Goal: Information Seeking & Learning: Learn about a topic

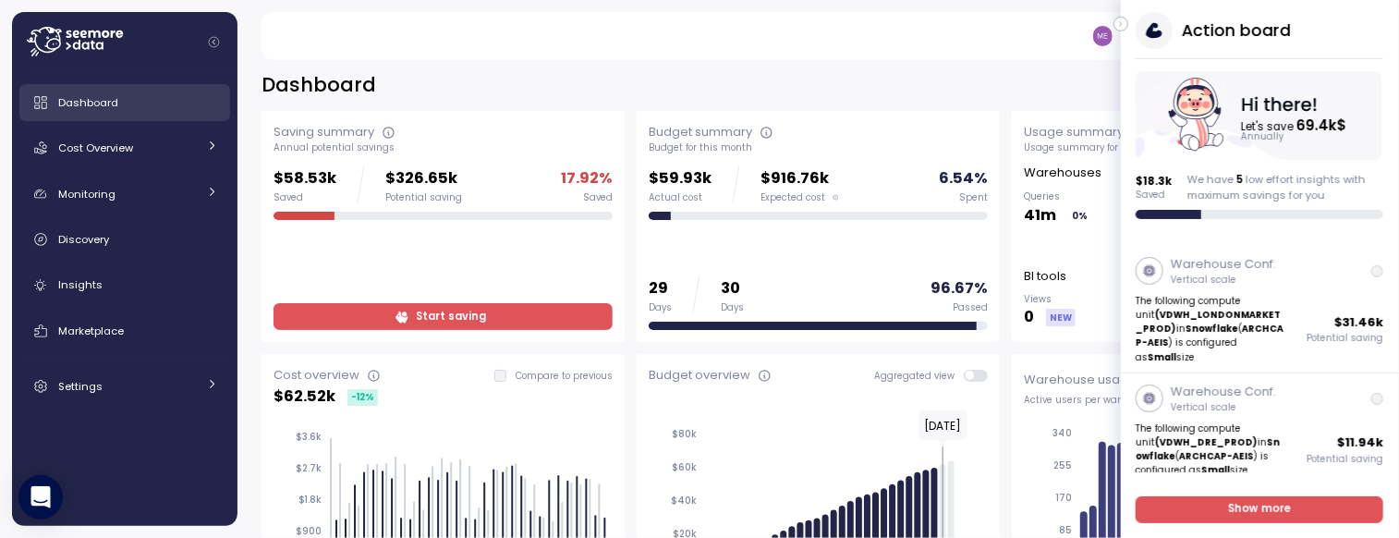
click at [106, 103] on span "Dashboard" at bounding box center [88, 102] width 60 height 15
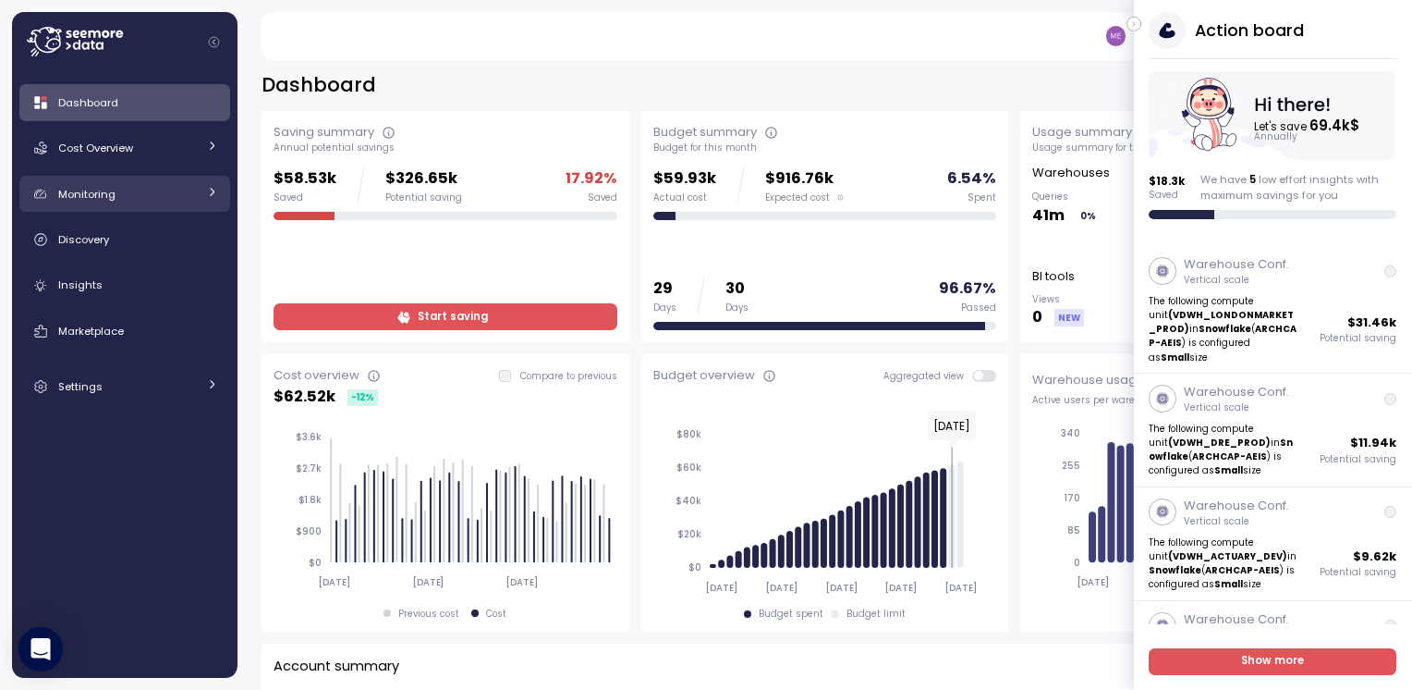
click at [98, 198] on span "Monitoring" at bounding box center [86, 194] width 57 height 15
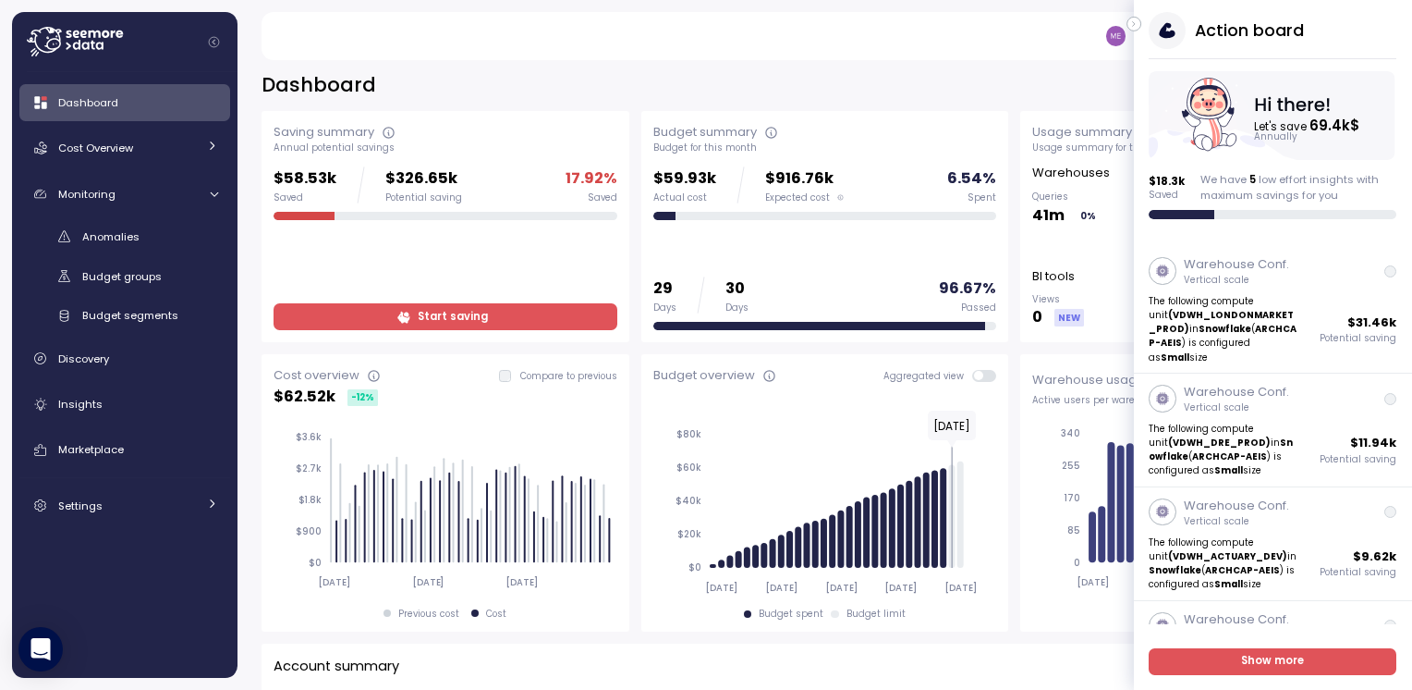
click at [1046, 52] on div "[EMAIL_ADDRESS][DOMAIN_NAME] Viewer" at bounding box center [818, 36] width 1070 height 48
click at [1133, 26] on icon "button" at bounding box center [1134, 24] width 2 height 5
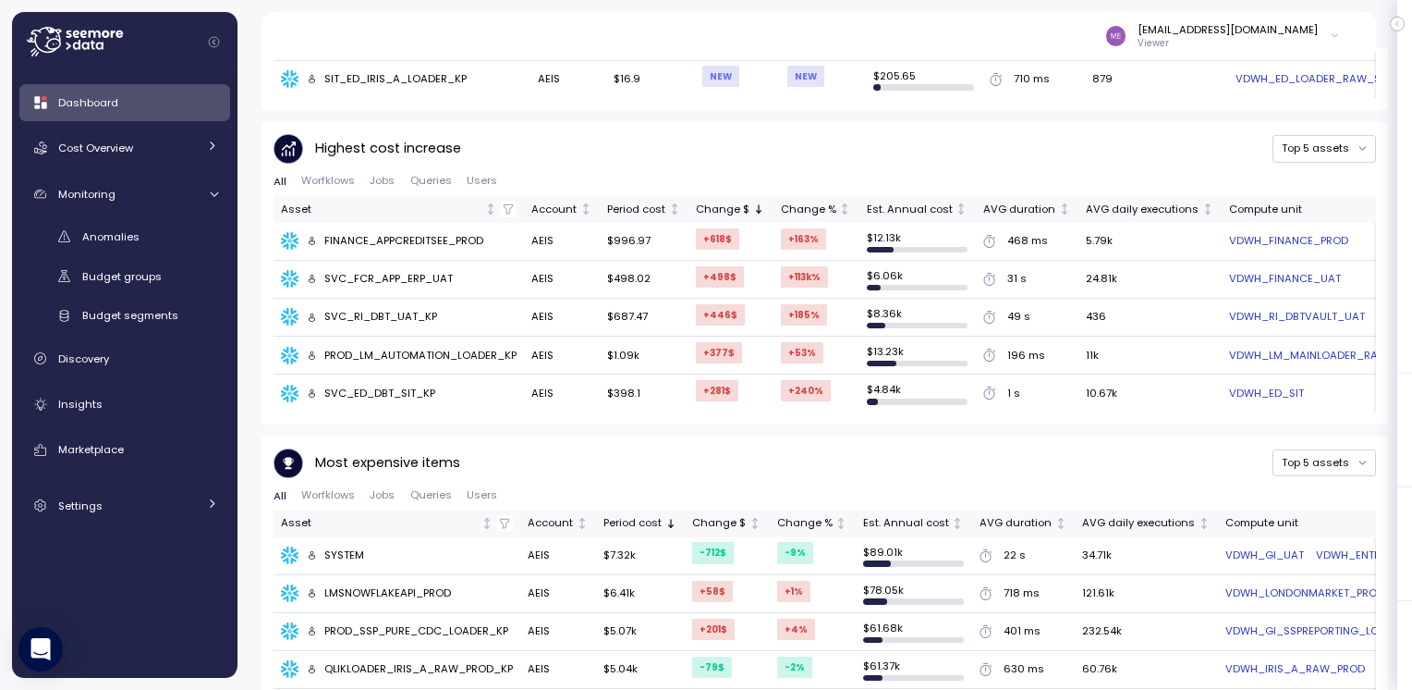
scroll to position [1069, 0]
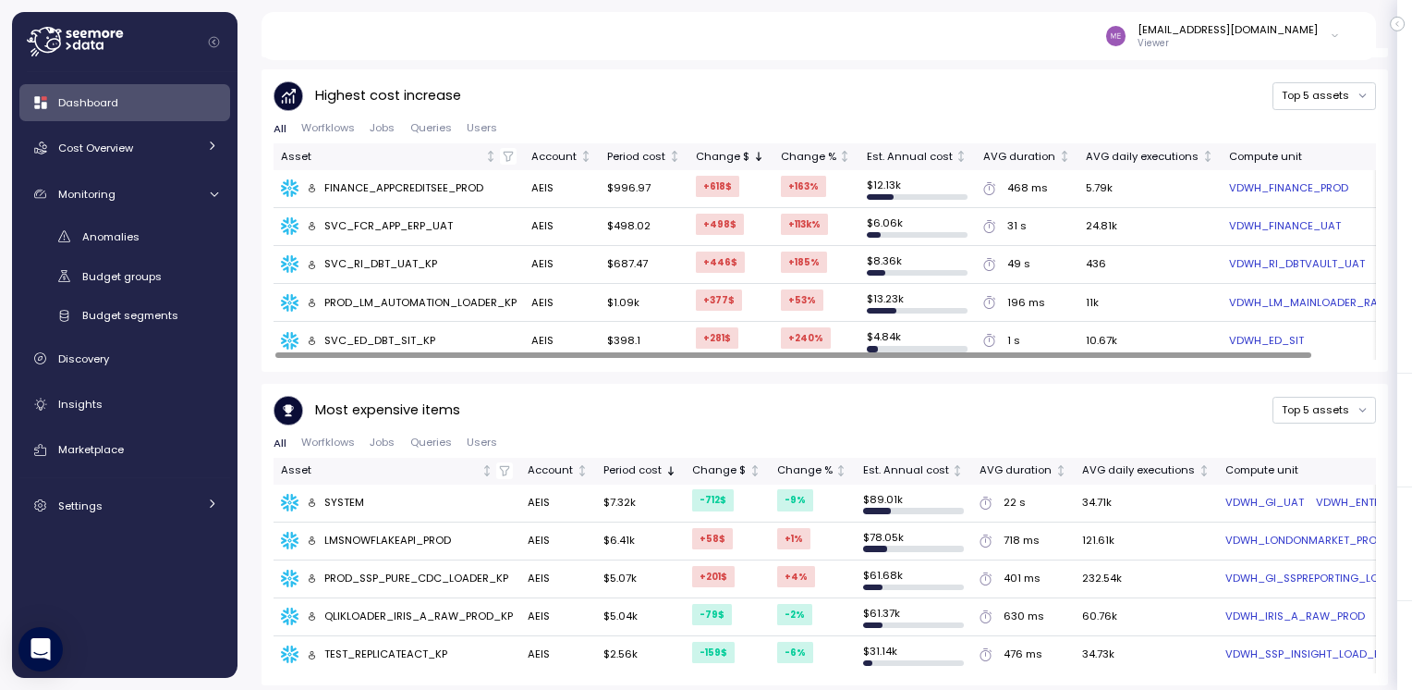
click at [1270, 194] on link "VDWH_FINANCE_PROD" at bounding box center [1288, 188] width 119 height 17
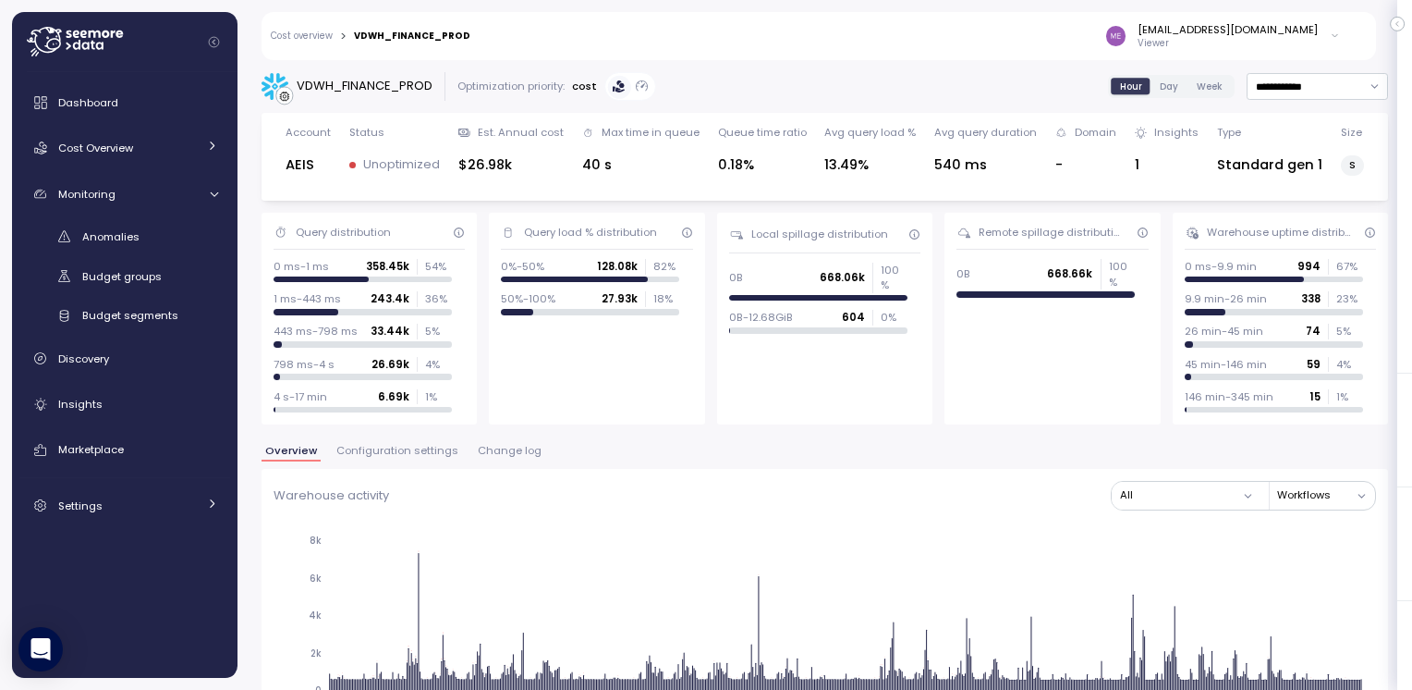
click at [313, 35] on link "Cost overview" at bounding box center [302, 35] width 62 height 9
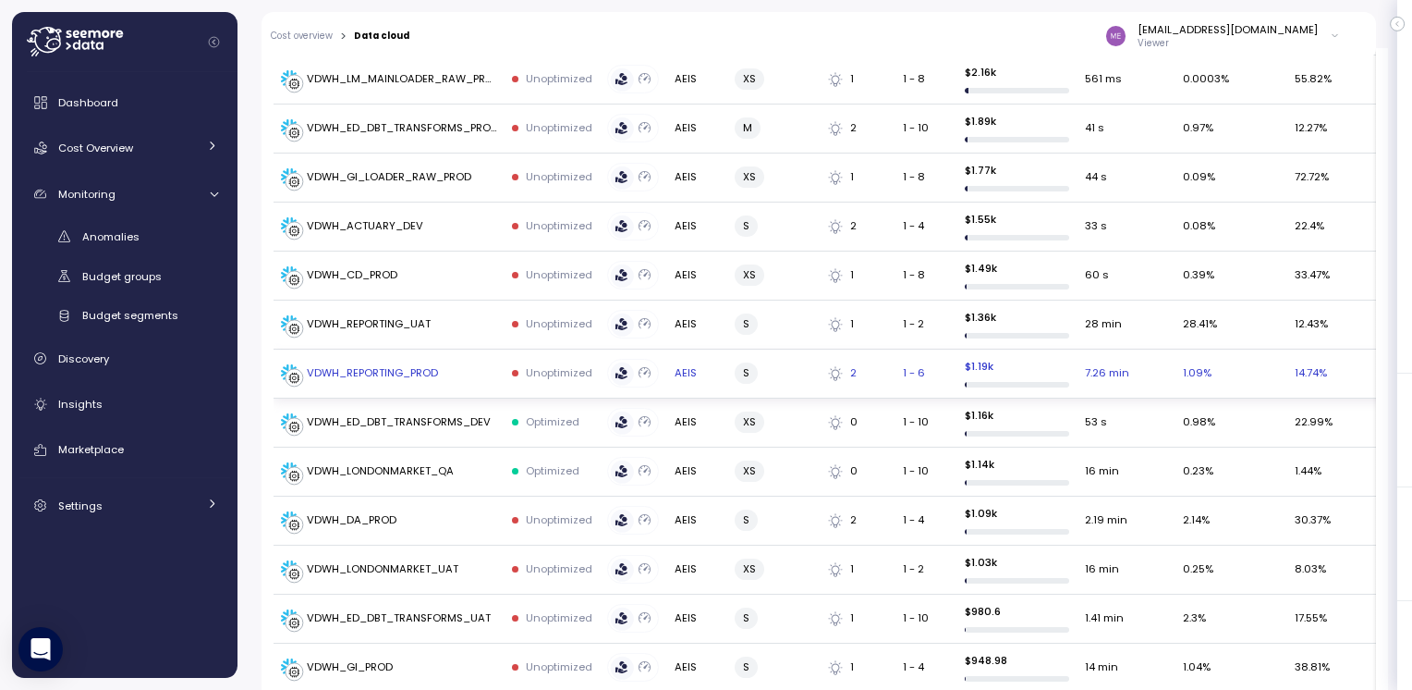
scroll to position [647, 0]
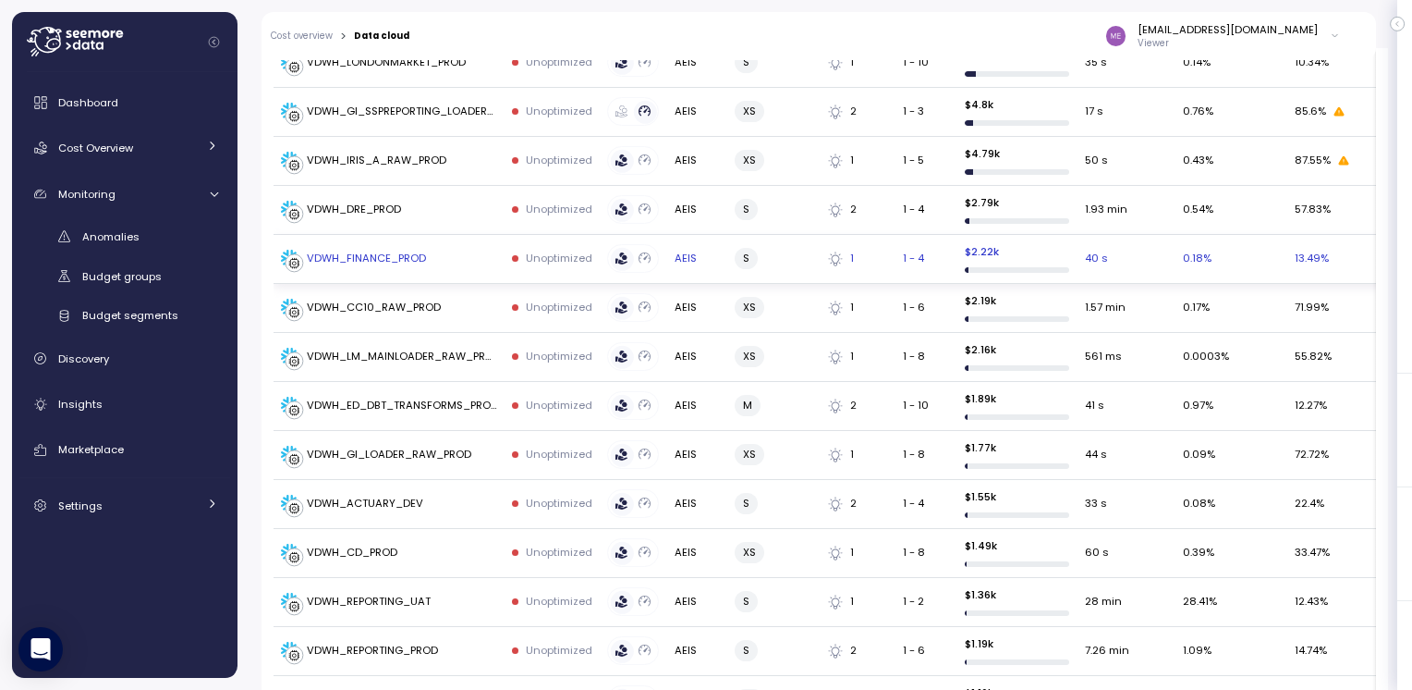
click at [361, 250] on div "VDWH_FINANCE_PROD" at bounding box center [366, 258] width 119 height 17
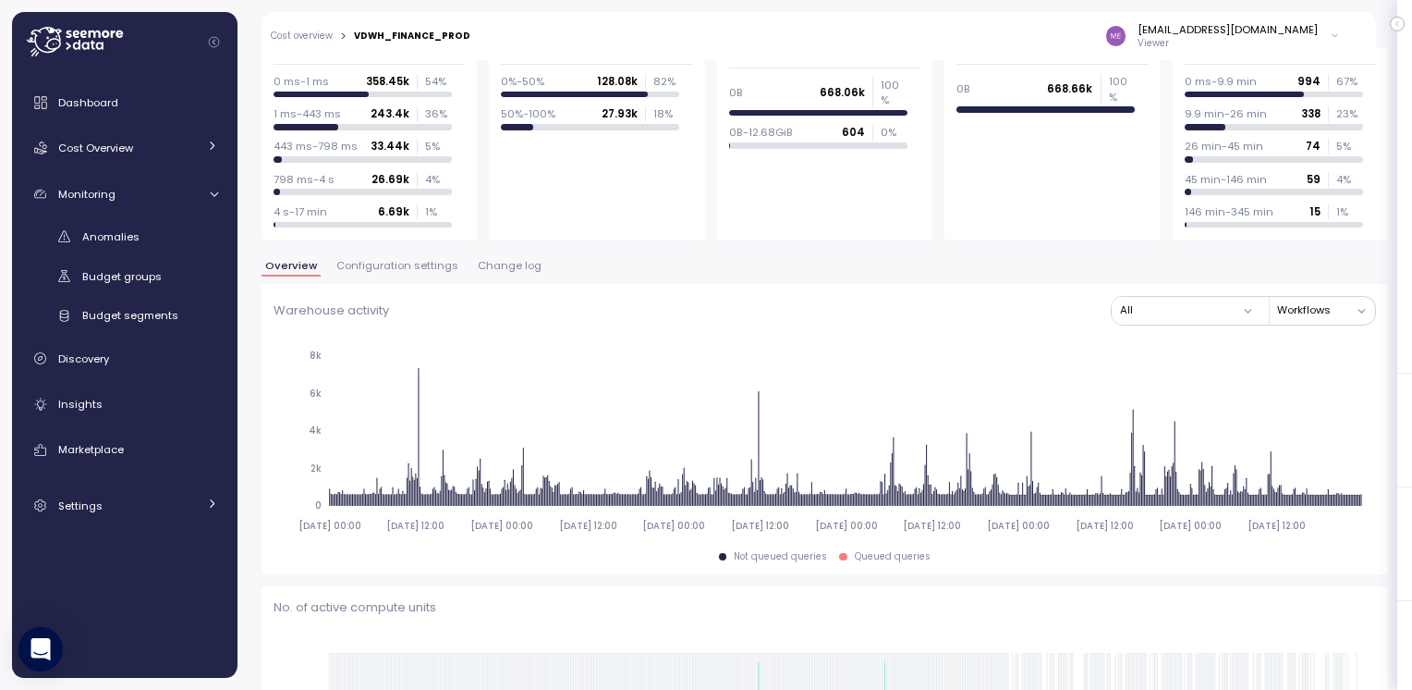
scroll to position [92, 0]
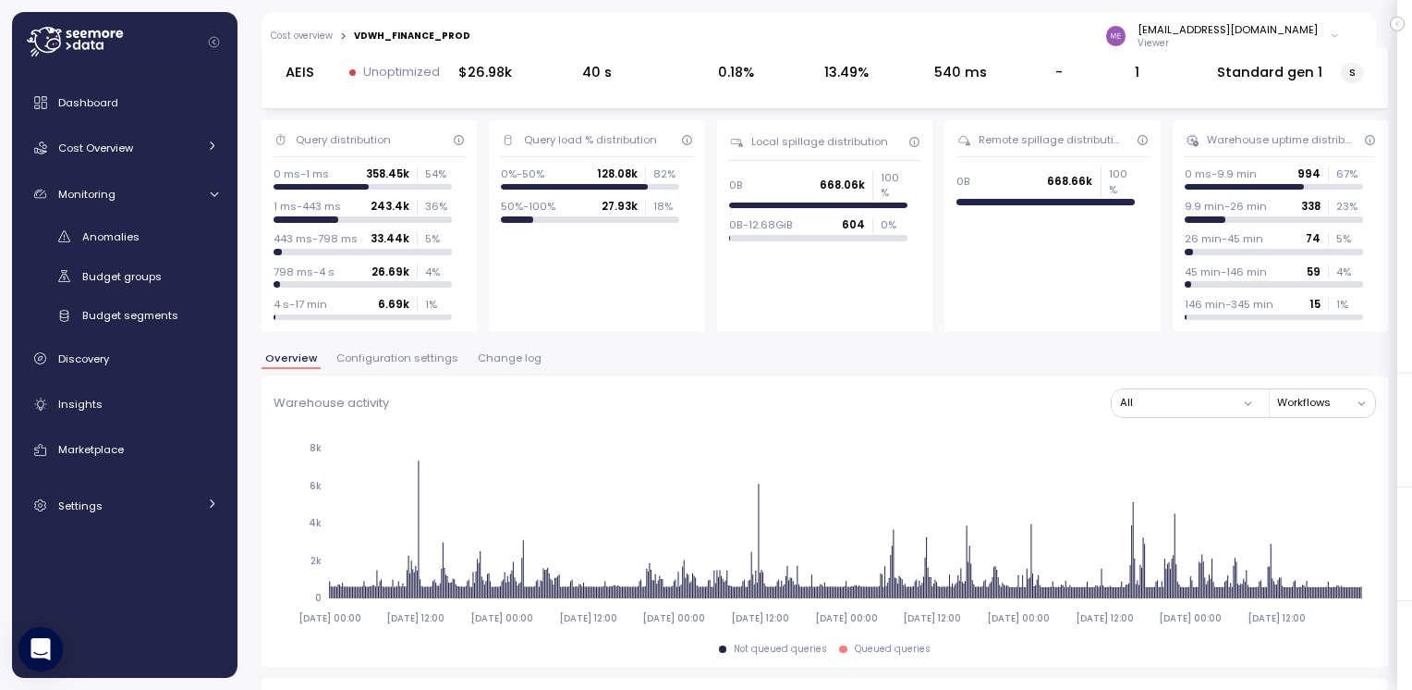
click at [389, 71] on p "Unoptimized" at bounding box center [401, 72] width 77 height 18
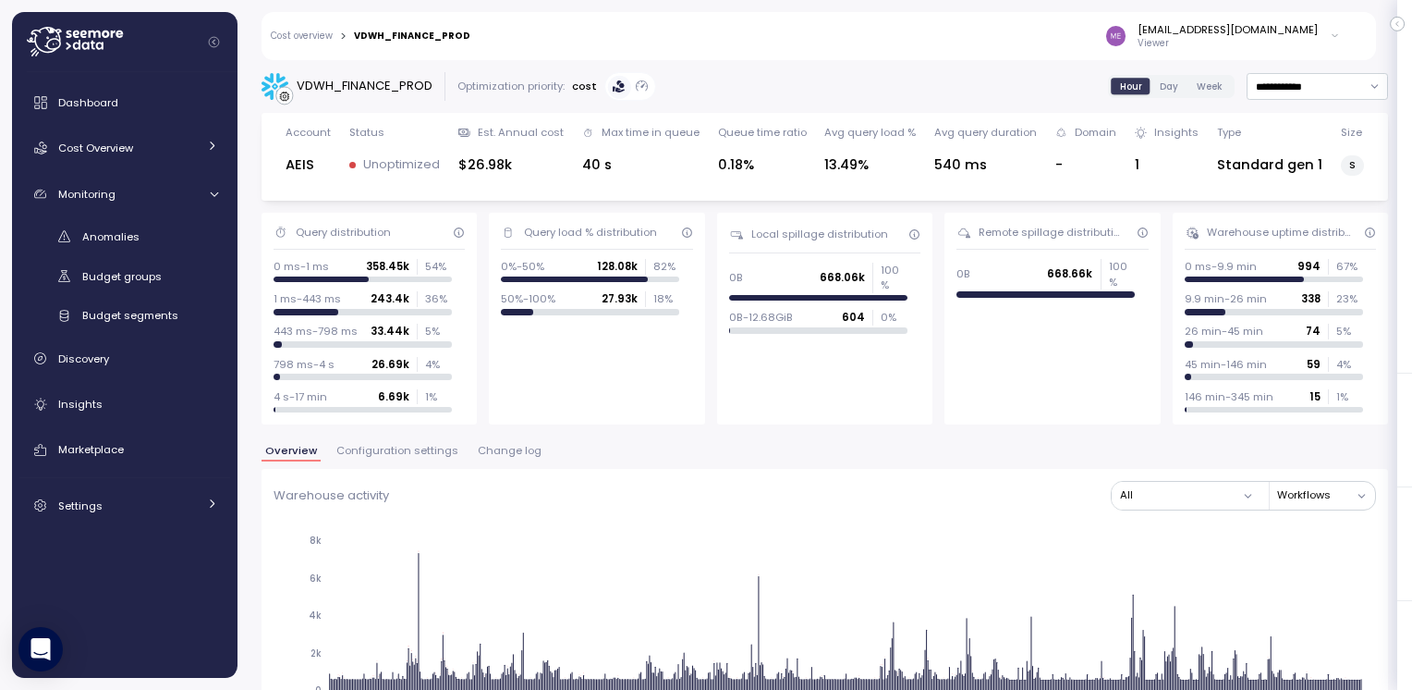
click at [356, 32] on div "Cost overview > VDWH_FINANCE_PROD mela@archgroup.com Viewer" at bounding box center [807, 36] width 1091 height 48
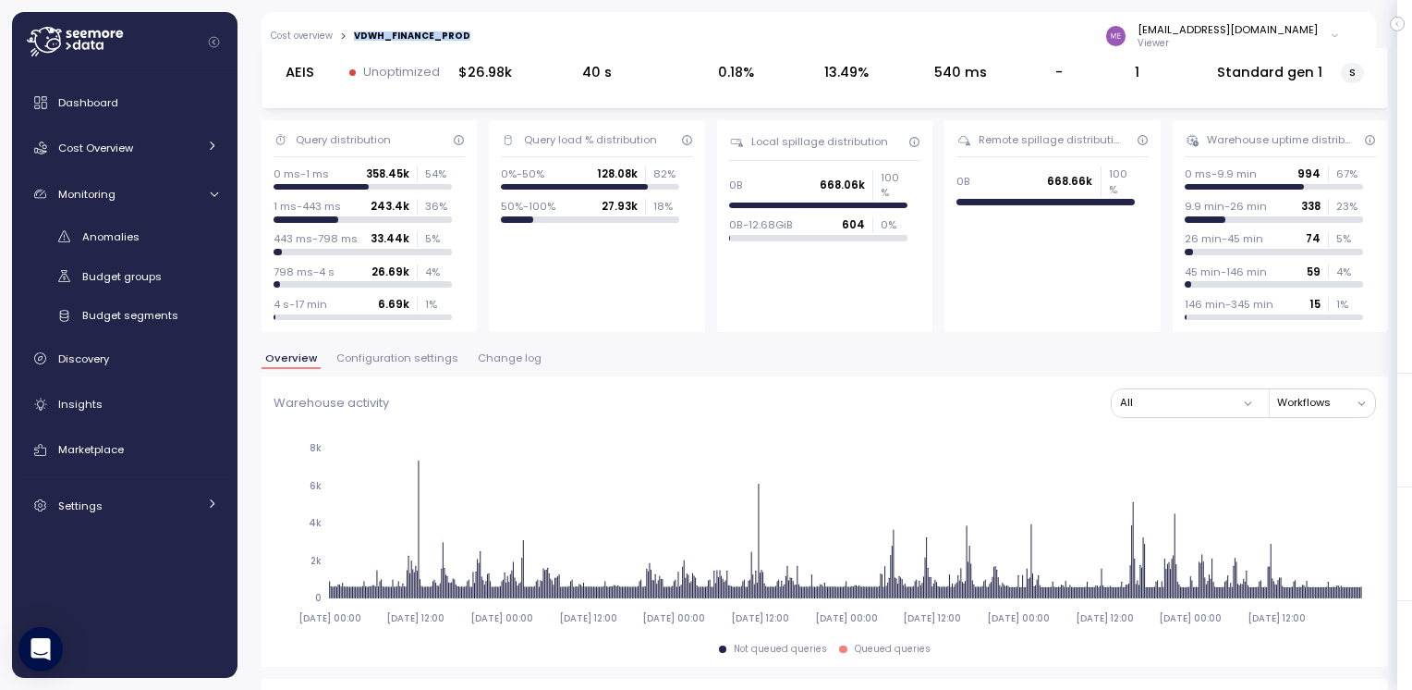
copy div "VDWH_FINANCE_PROD"
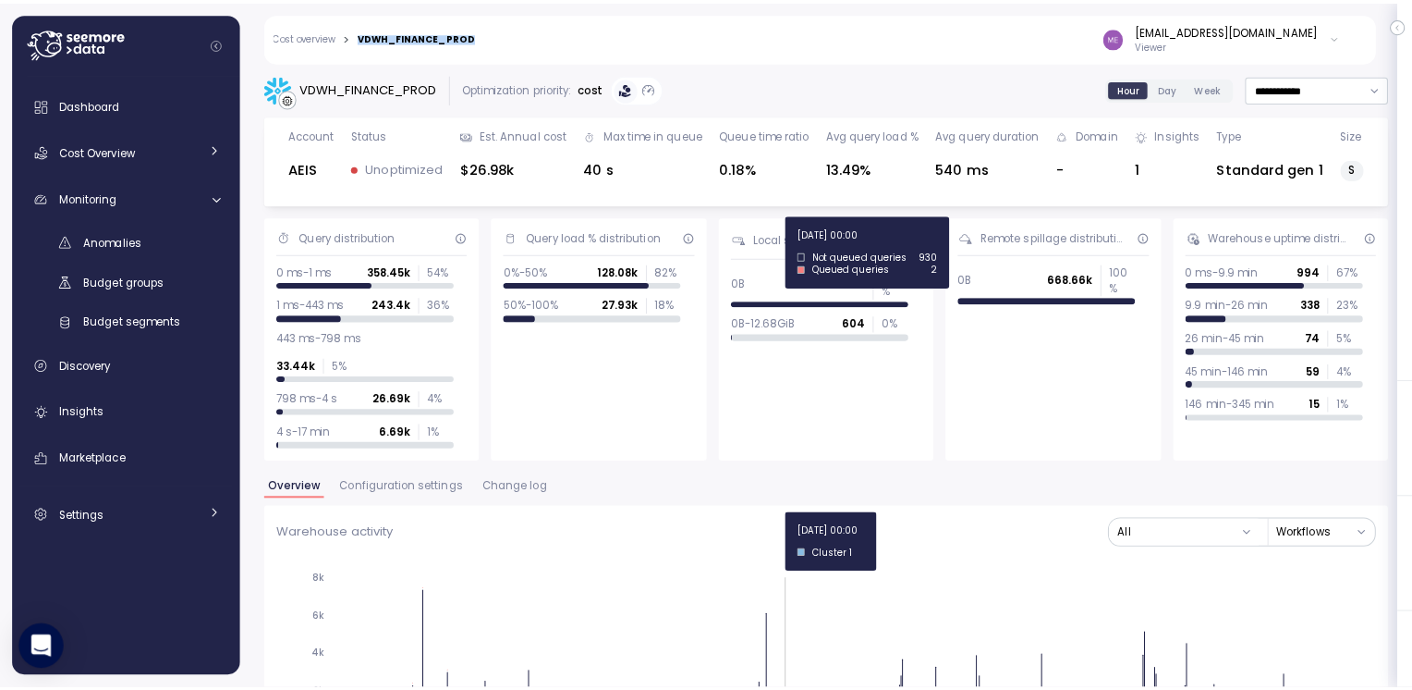
scroll to position [0, 0]
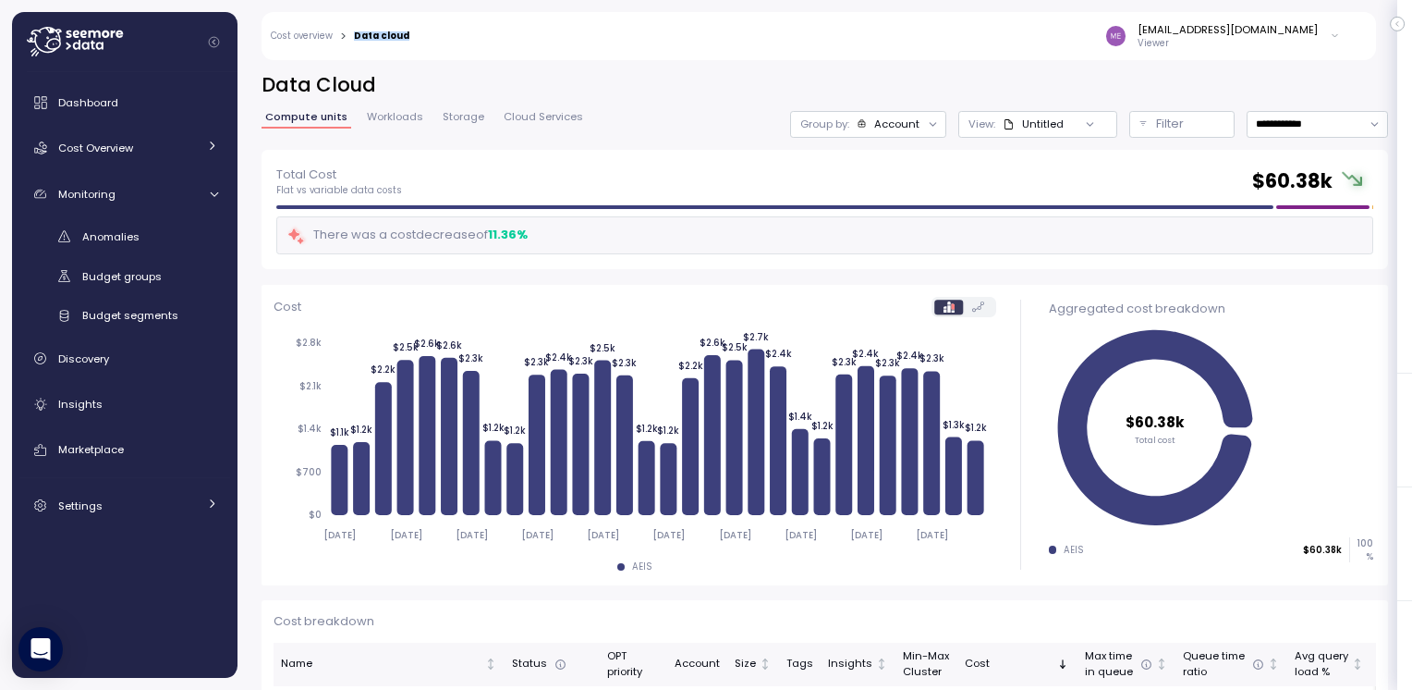
click at [395, 121] on span "Workloads" at bounding box center [395, 117] width 56 height 10
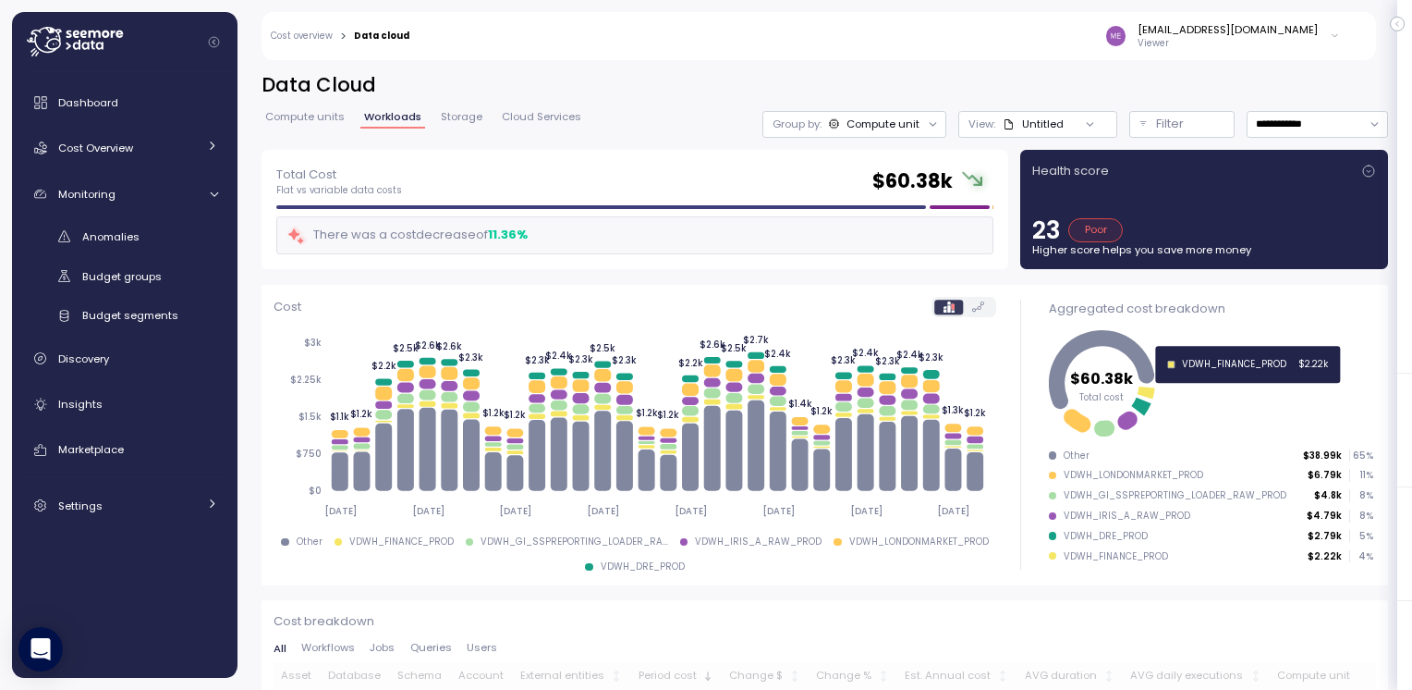
click at [1137, 391] on icon at bounding box center [1146, 392] width 18 height 12
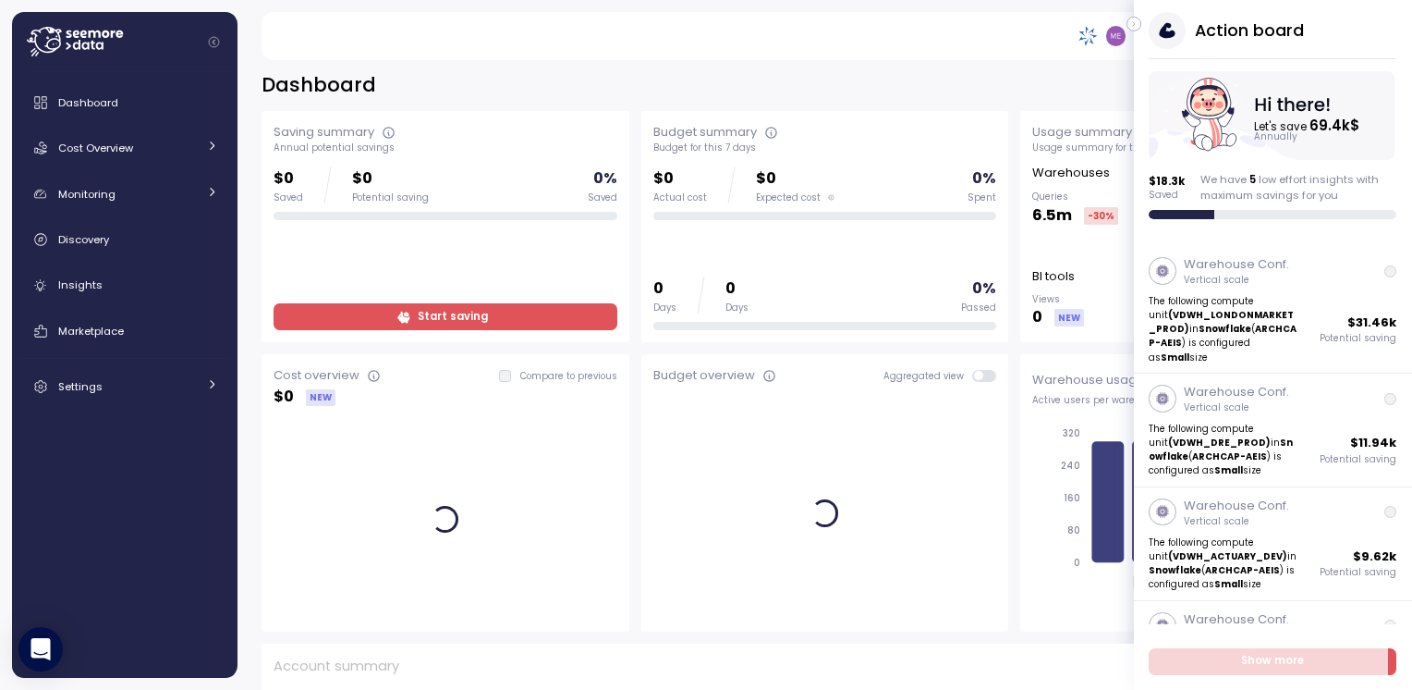
click at [1132, 24] on icon "button" at bounding box center [1134, 24] width 8 height 22
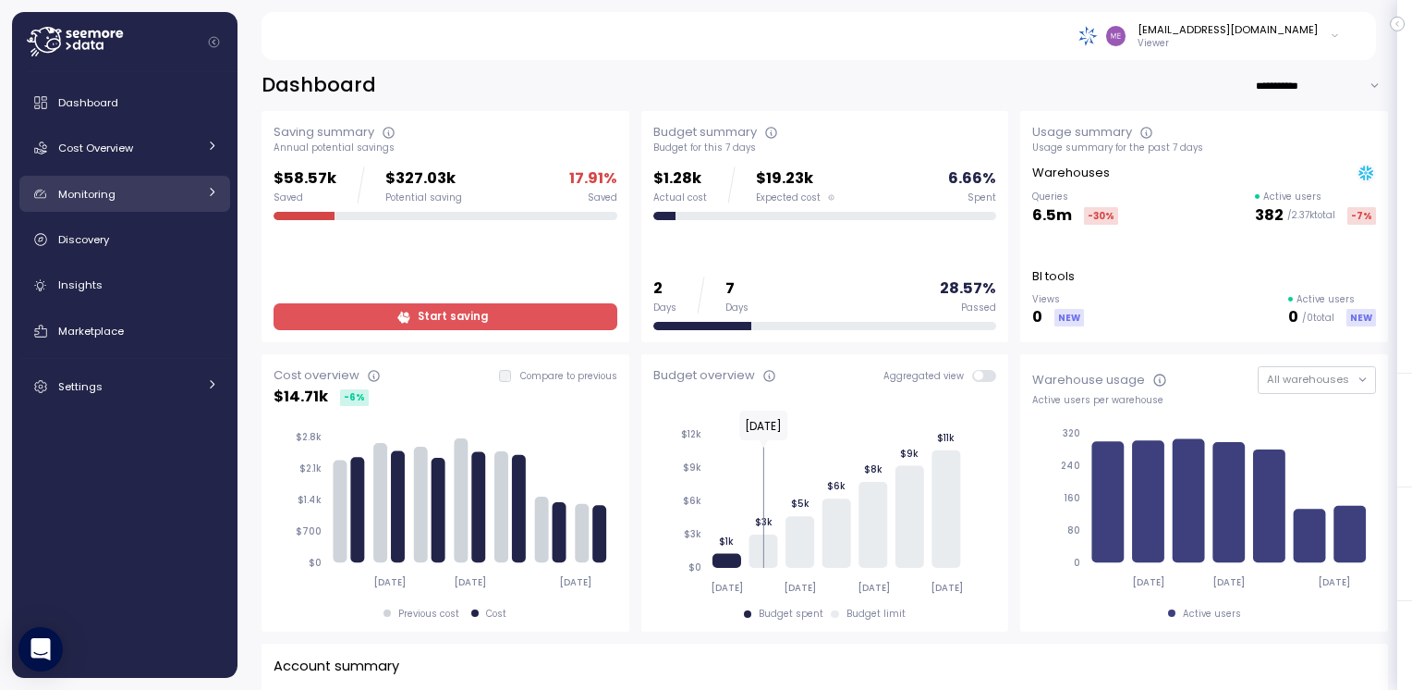
click at [82, 202] on div "Monitoring" at bounding box center [127, 194] width 139 height 18
click at [177, 198] on div "Monitoring" at bounding box center [127, 194] width 139 height 18
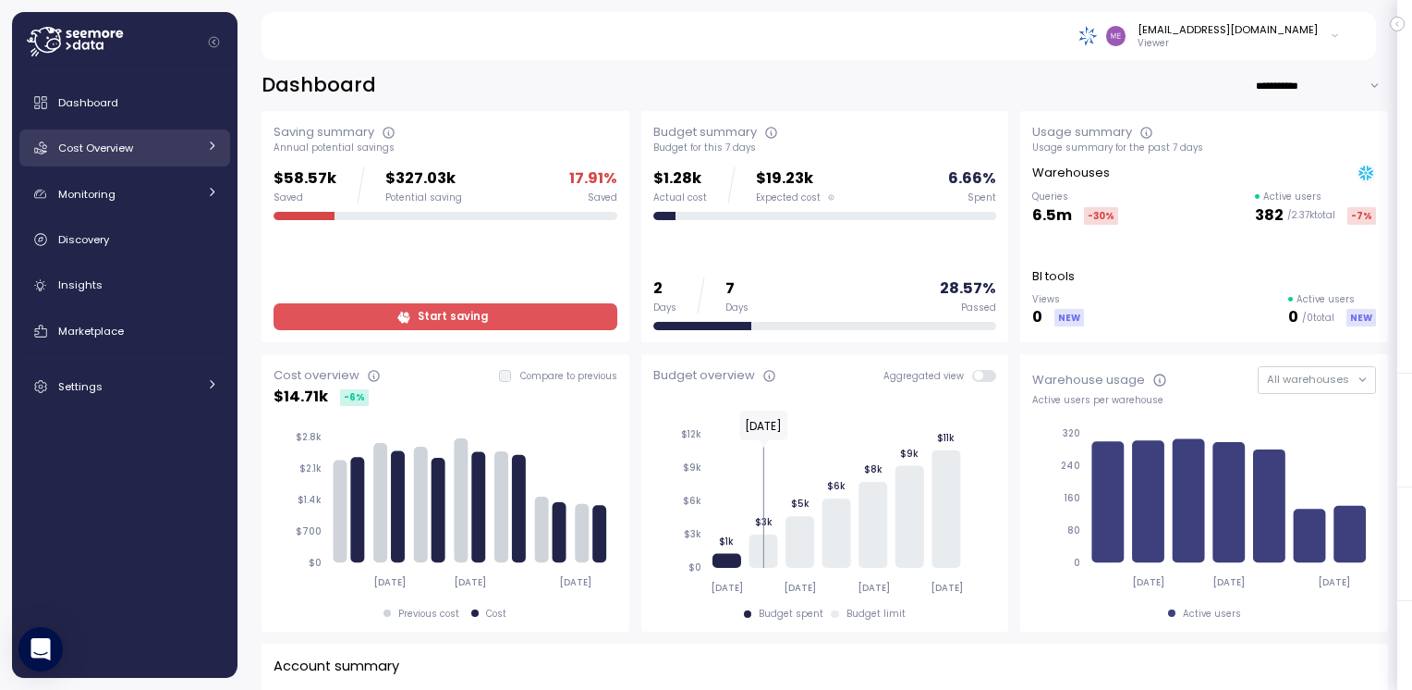
click at [93, 153] on span "Cost Overview" at bounding box center [95, 147] width 75 height 15
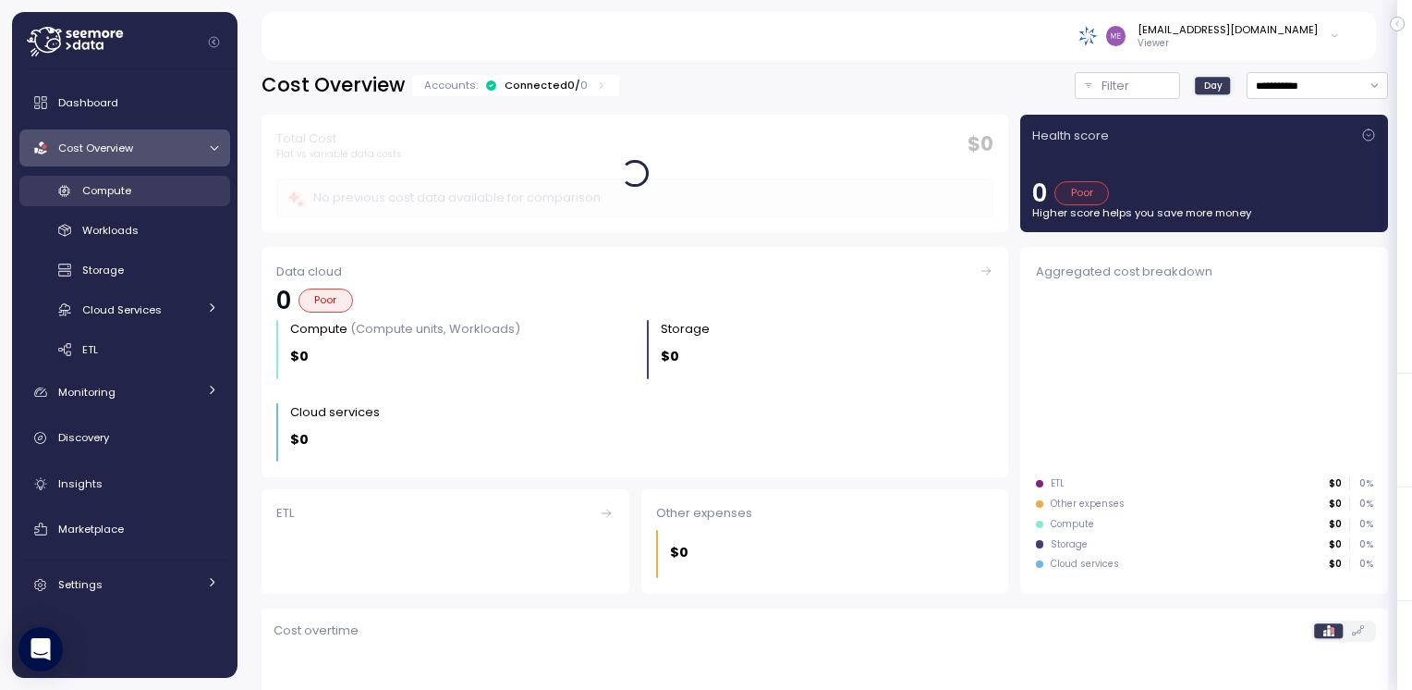
click at [95, 189] on span "Compute" at bounding box center [106, 190] width 49 height 15
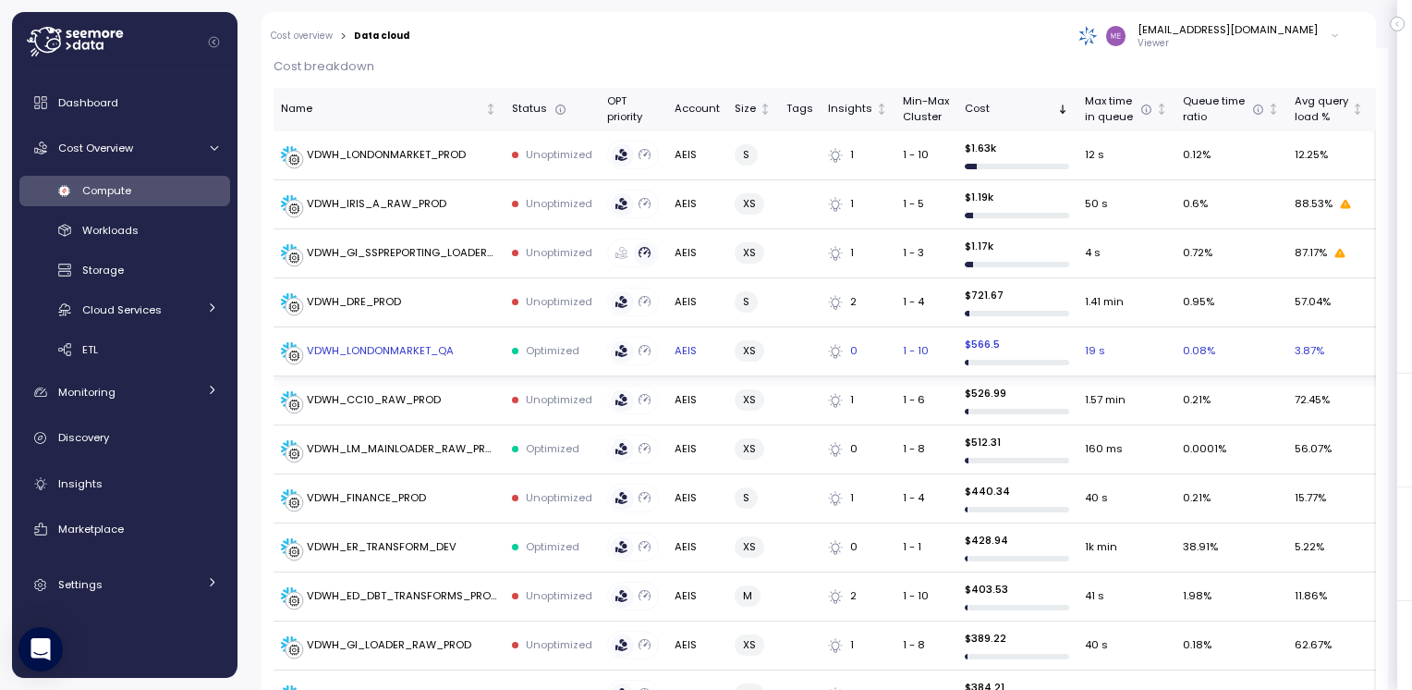
scroll to position [647, 0]
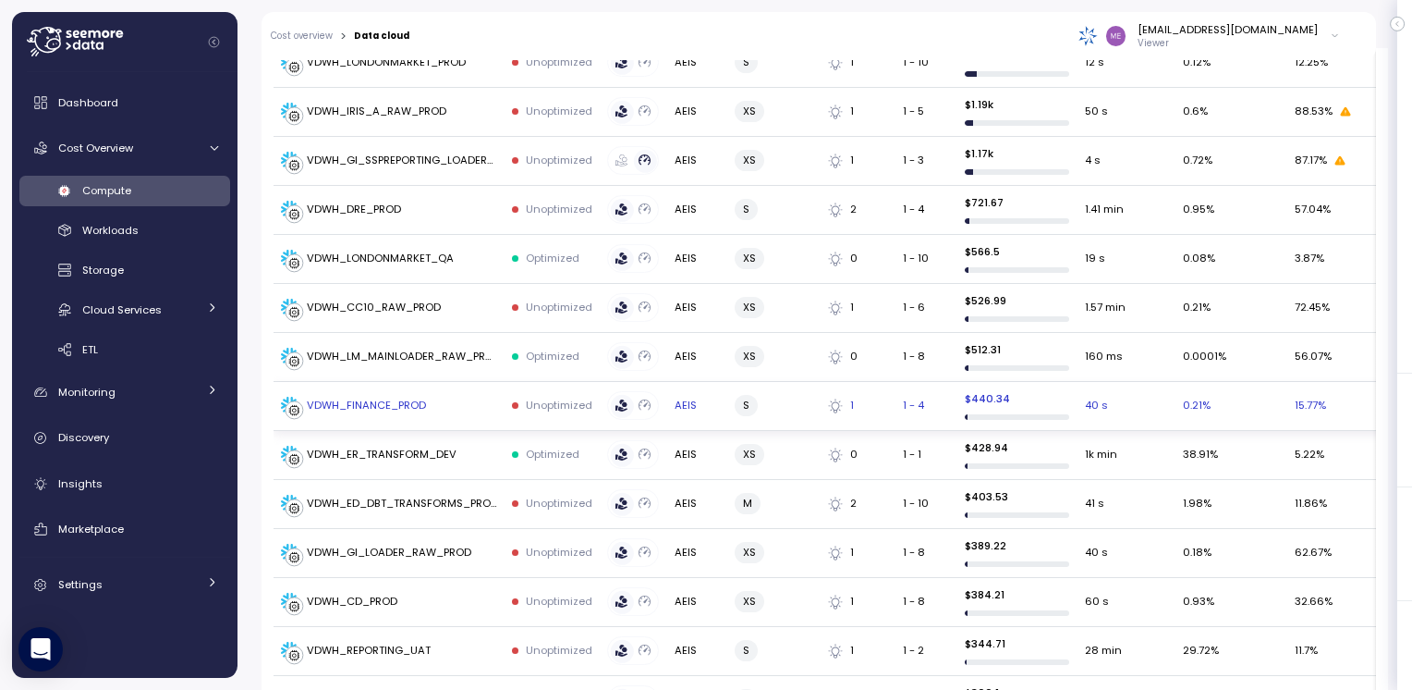
click at [397, 409] on div "VDWH_FINANCE_PROD" at bounding box center [366, 405] width 119 height 17
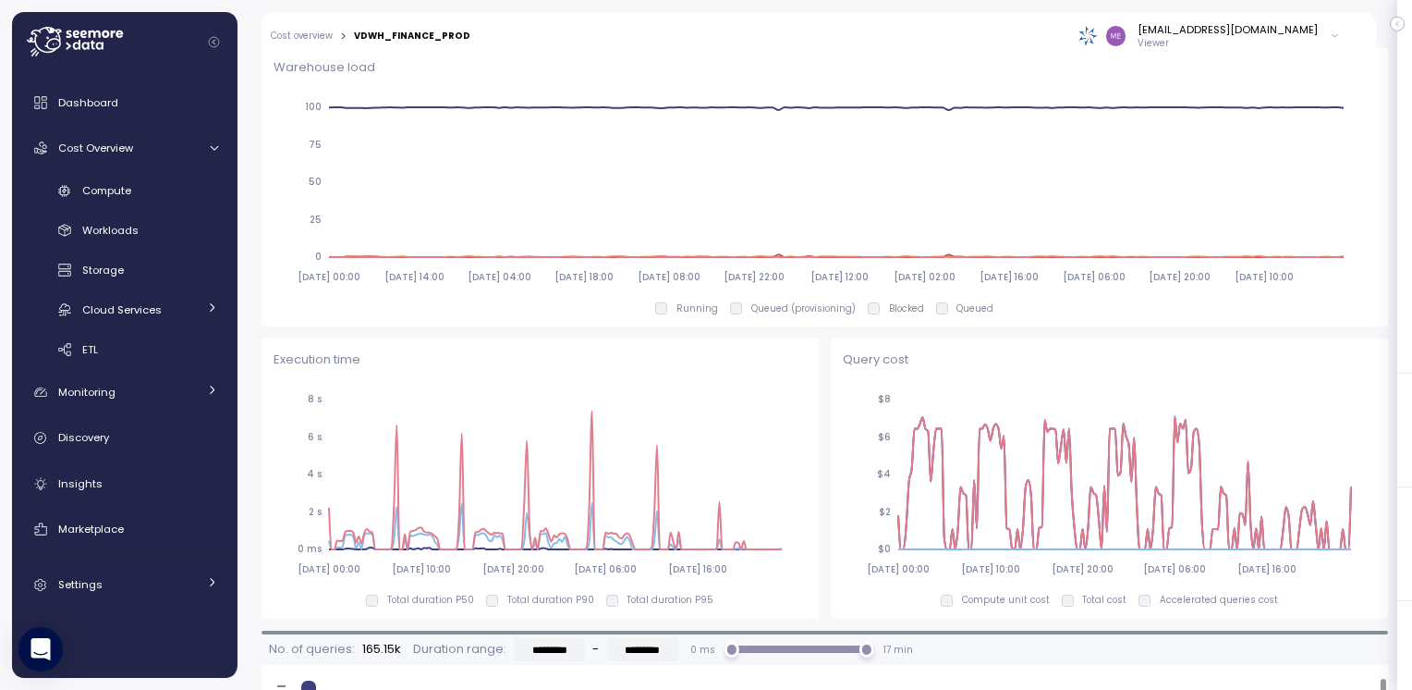
scroll to position [1109, 0]
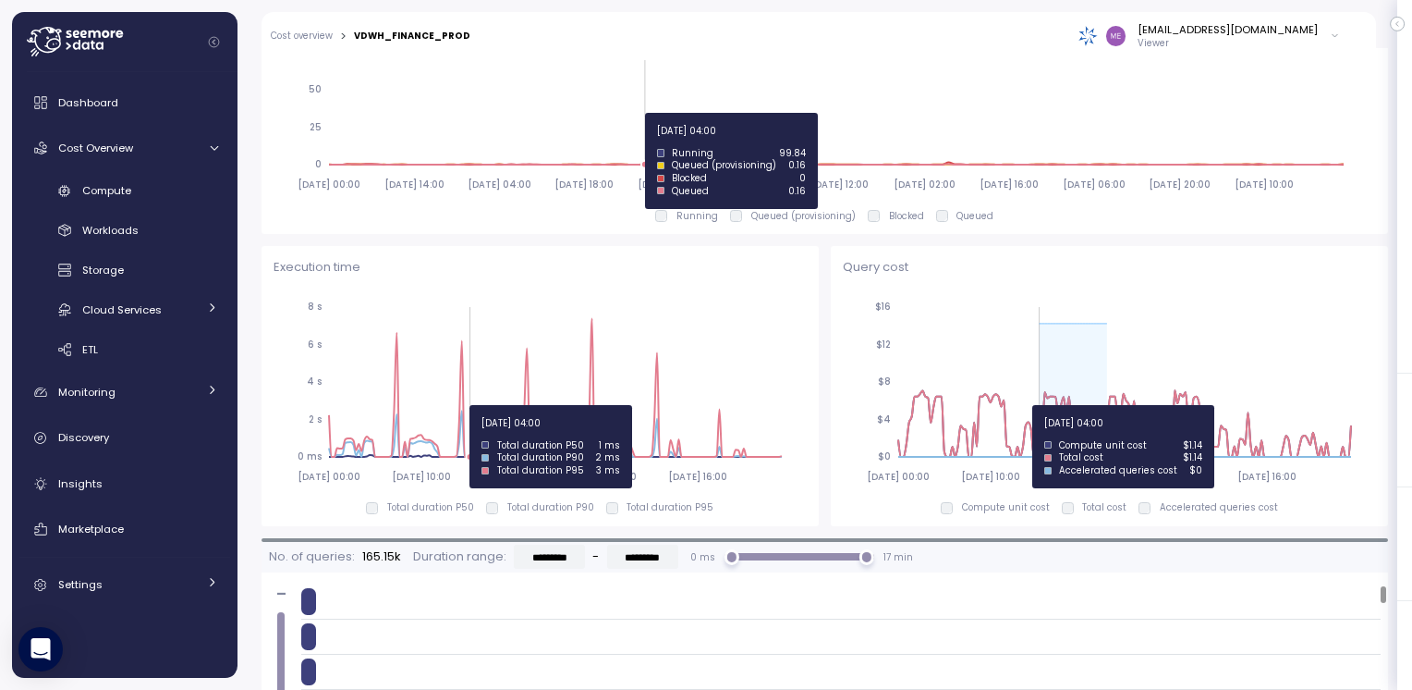
drag, startPoint x: 1100, startPoint y: 421, endPoint x: 1032, endPoint y: 405, distance: 69.3
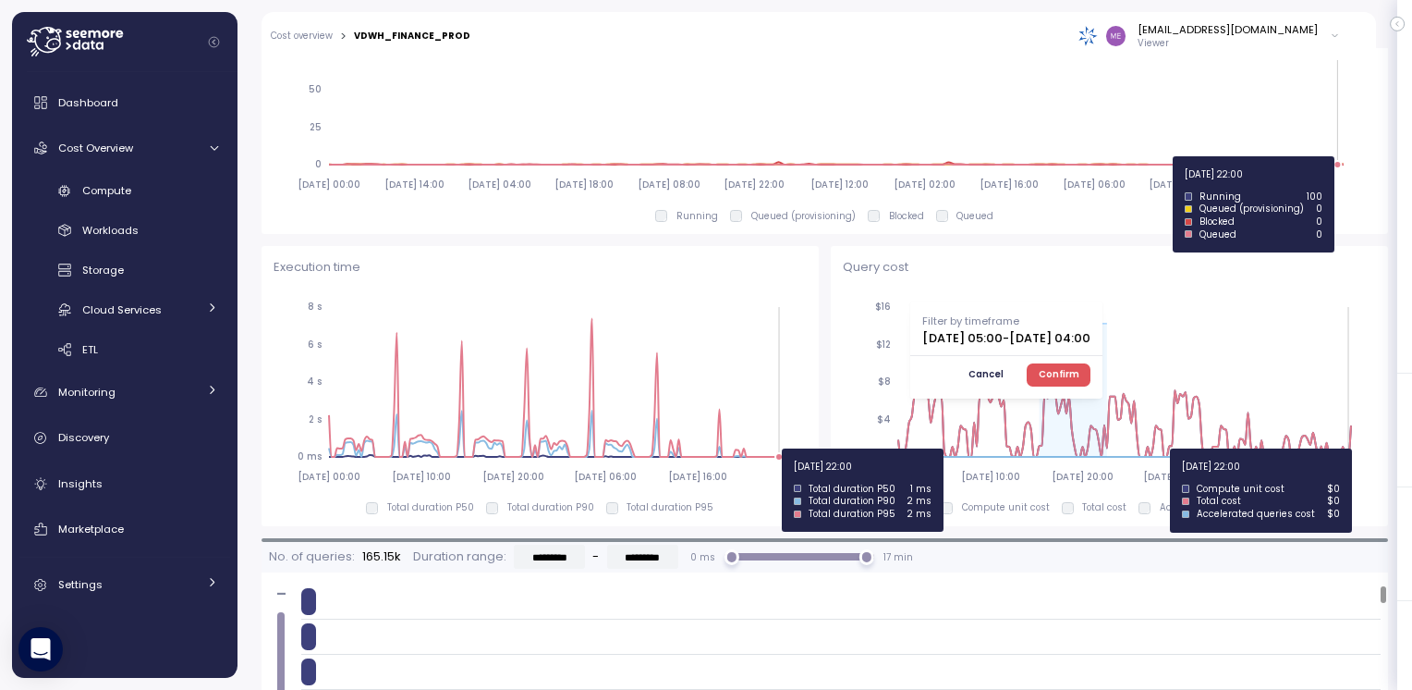
drag, startPoint x: 1323, startPoint y: 394, endPoint x: 1192, endPoint y: 629, distance: 269.3
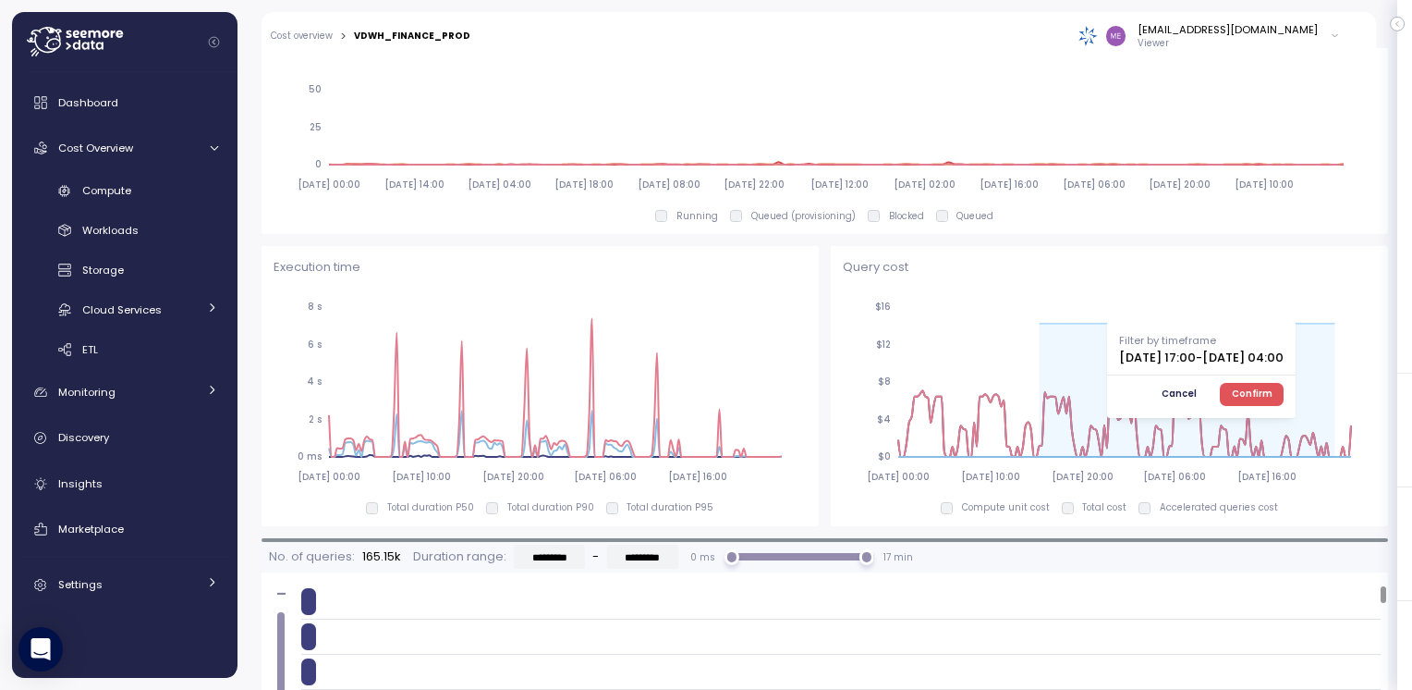
drag, startPoint x: 1192, startPoint y: 629, endPoint x: 939, endPoint y: 93, distance: 592.9
click at [939, 93] on icon "2025-09-22 00:00 2025-09-22 14:00 2025-09-23 04:00 2025-09-23 18:00 2025-09-24 …" at bounding box center [818, 98] width 1089 height 205
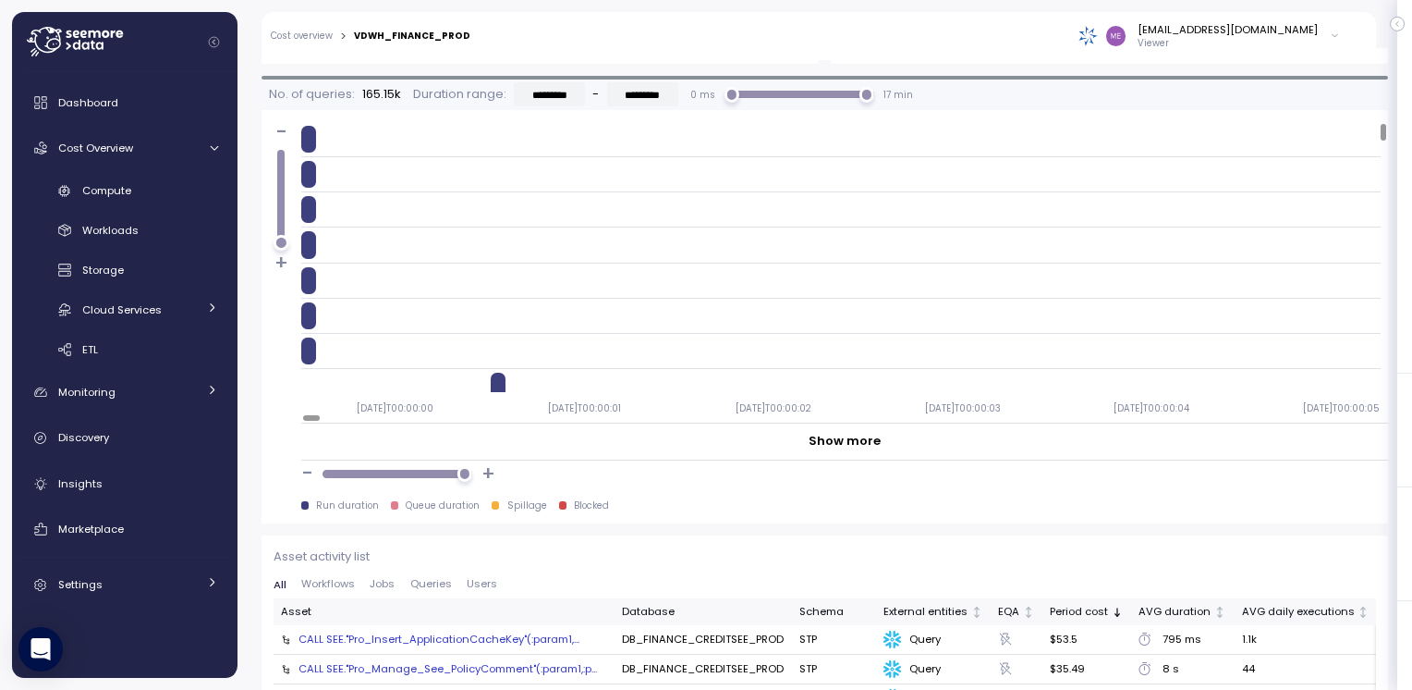
scroll to position [1756, 0]
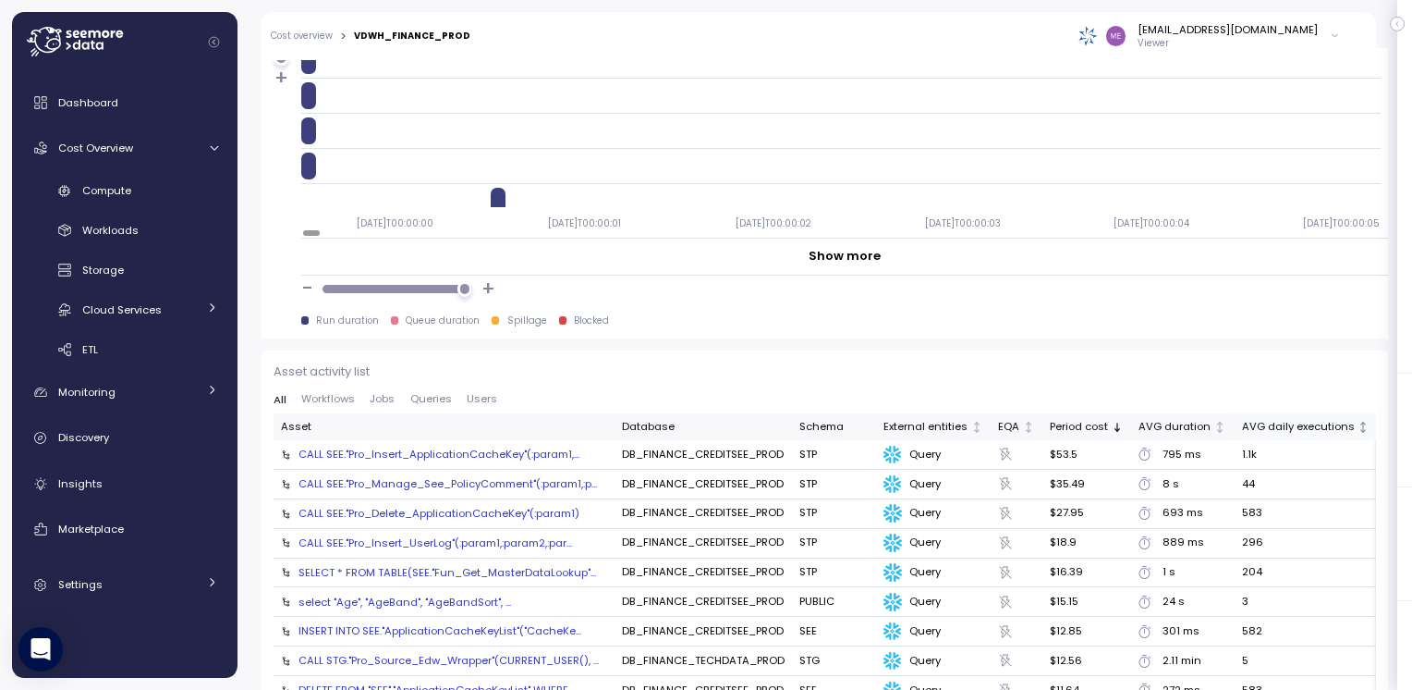
click at [1275, 421] on div "AVG daily executions" at bounding box center [1298, 427] width 113 height 17
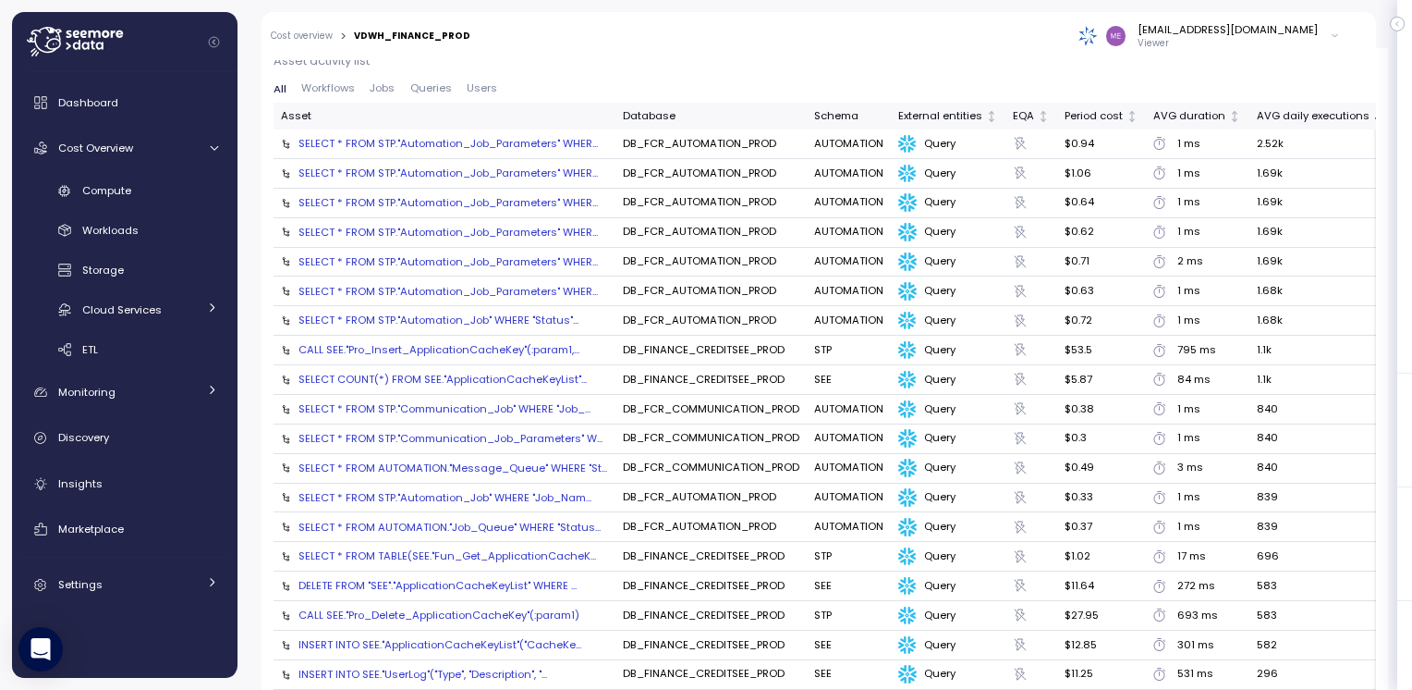
scroll to position [1882, 0]
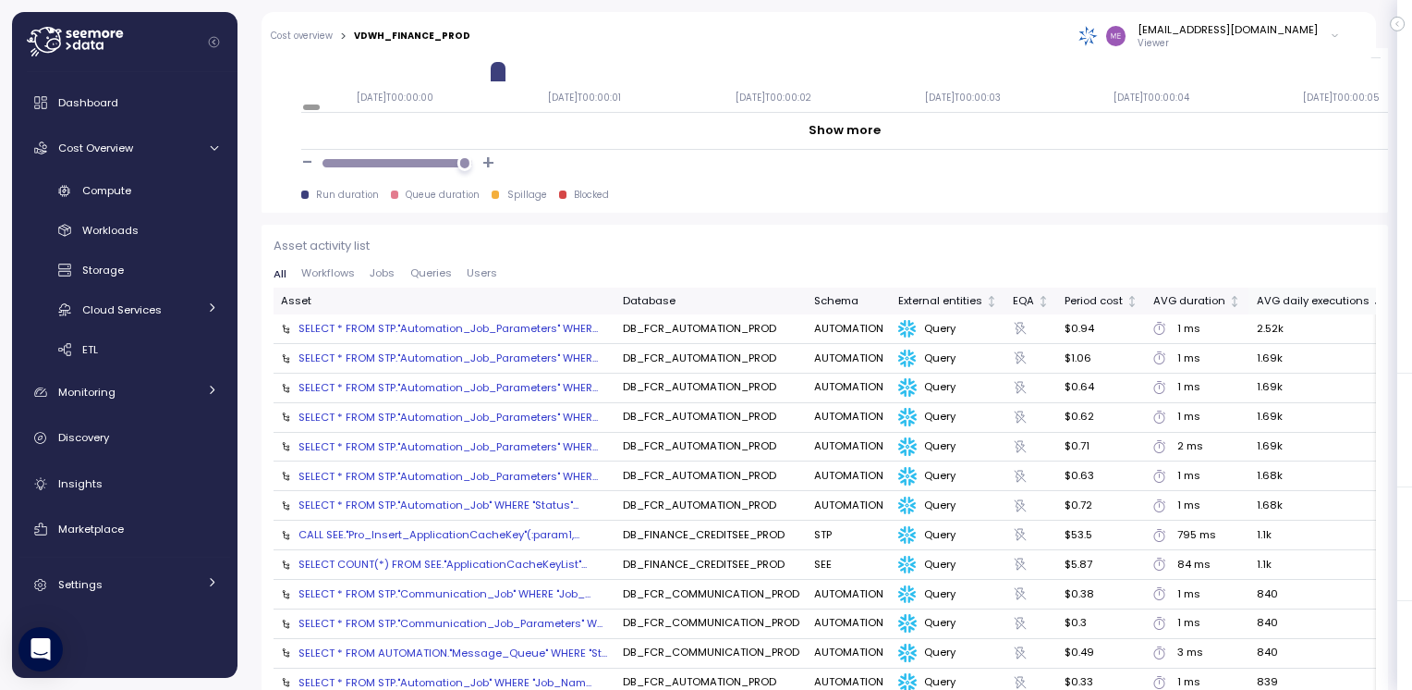
click at [1272, 300] on div "AVG daily executions" at bounding box center [1313, 301] width 113 height 17
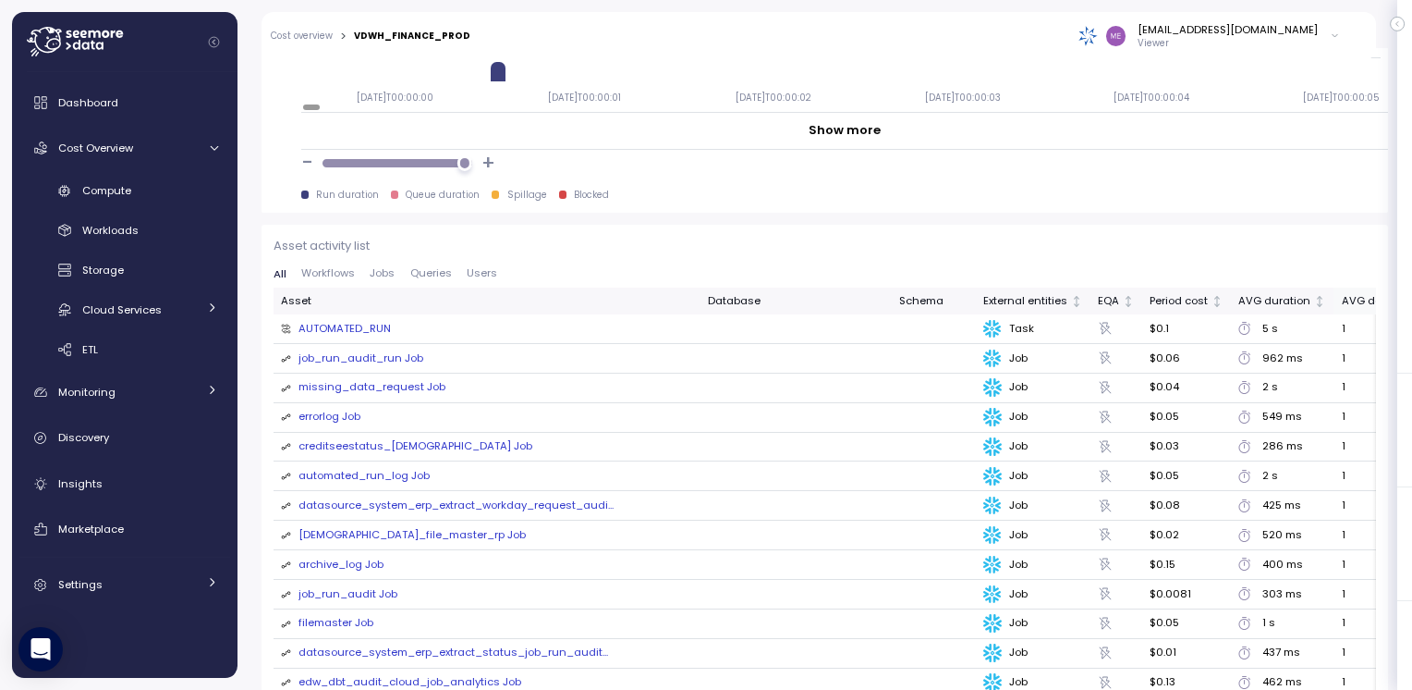
click at [1342, 301] on div "AVG daily executions" at bounding box center [1398, 301] width 113 height 17
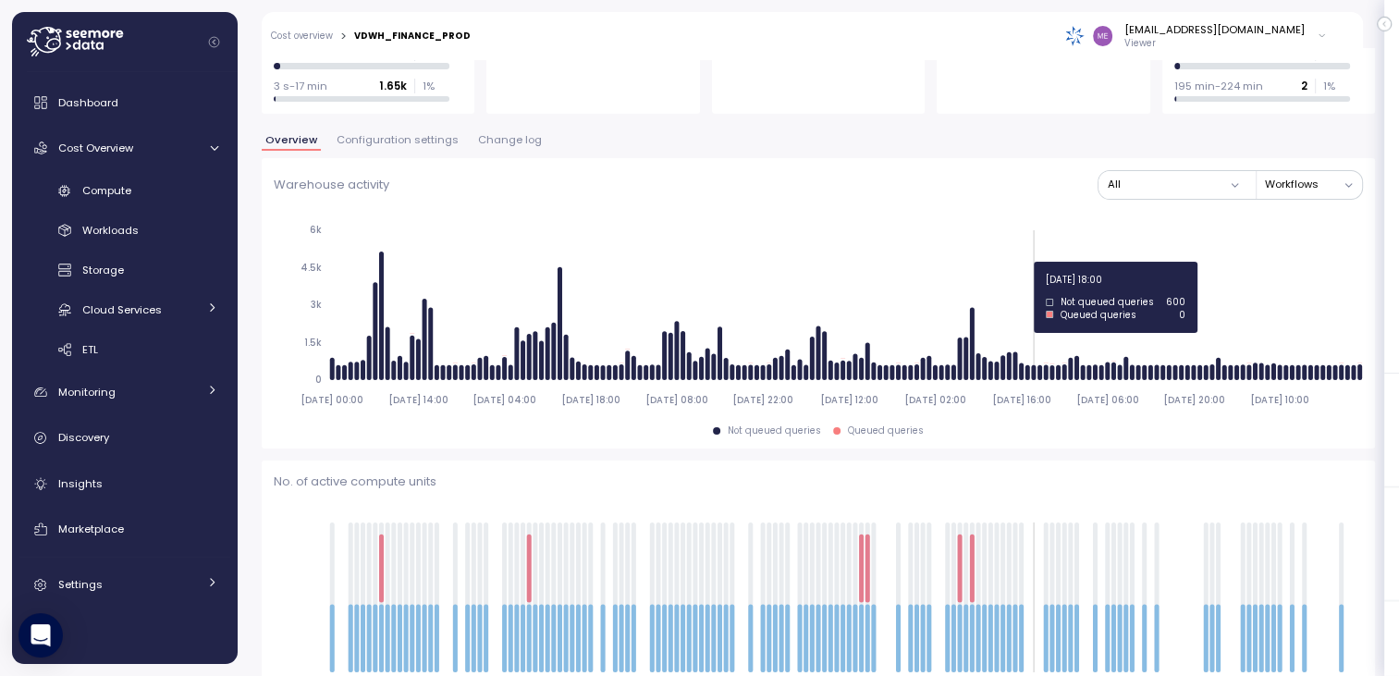
scroll to position [0, 0]
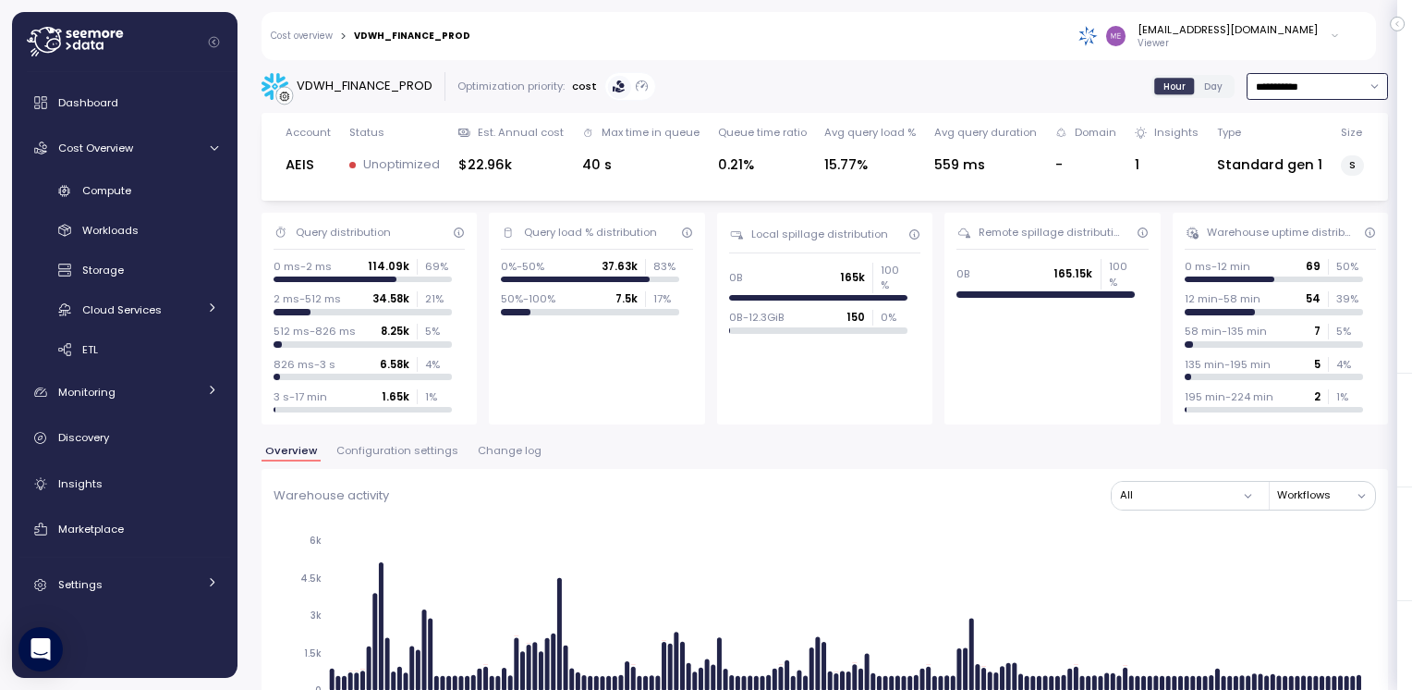
click at [1343, 92] on input "**********" at bounding box center [1317, 86] width 141 height 27
click at [1253, 219] on div "Last 30 days" at bounding box center [1274, 220] width 68 height 15
type input "**********"
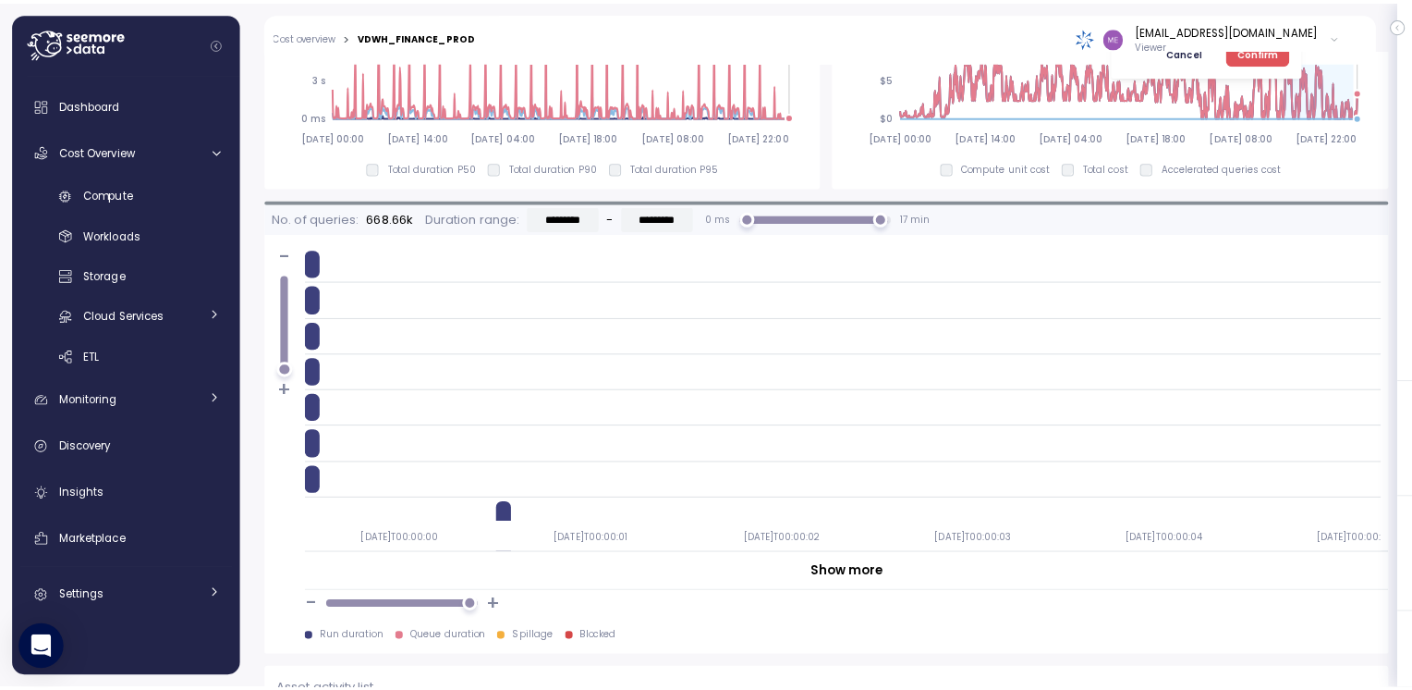
scroll to position [1606, 0]
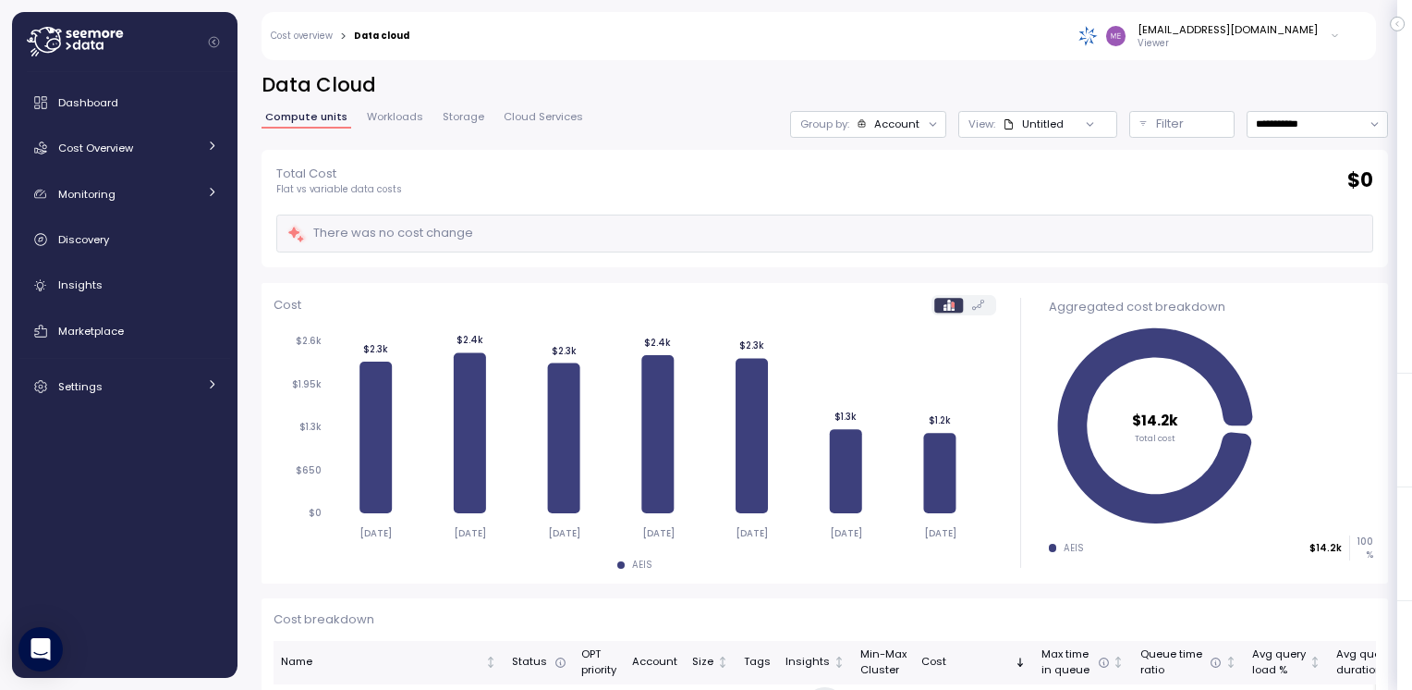
click at [1084, 125] on icon at bounding box center [1090, 124] width 12 height 12
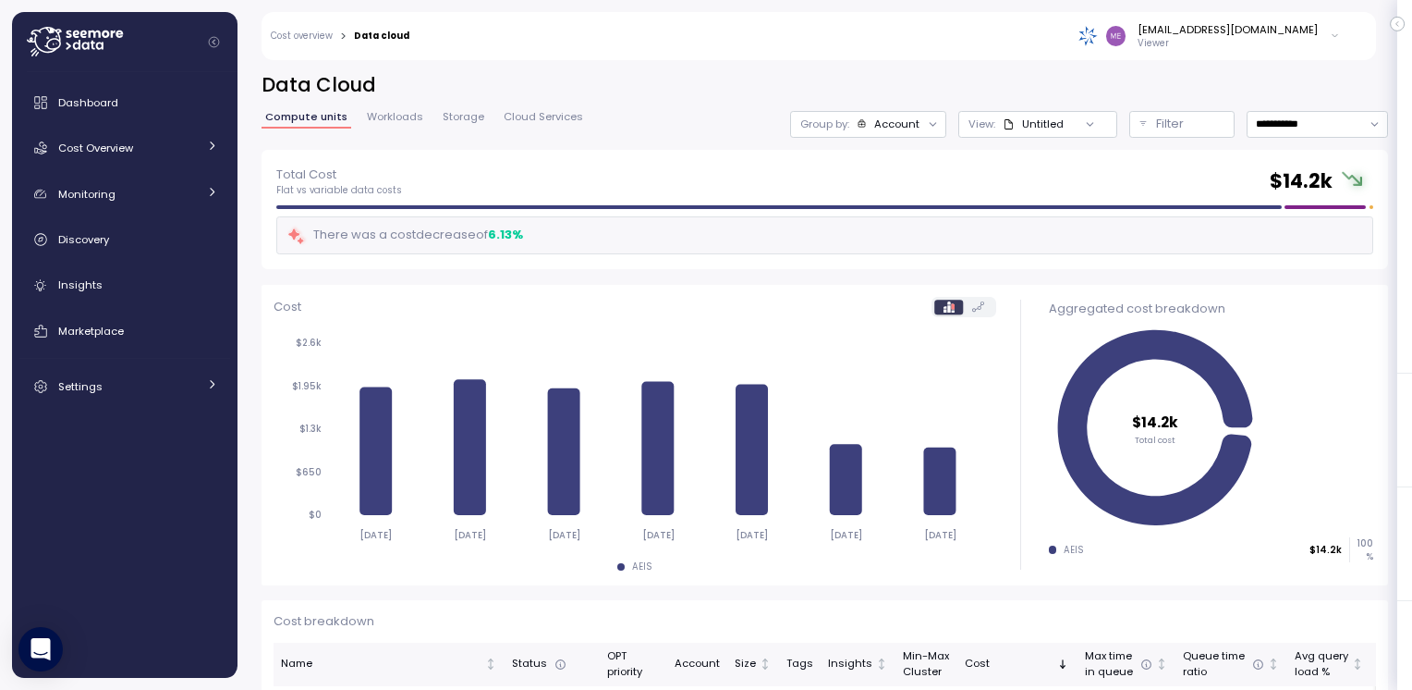
click at [927, 126] on icon at bounding box center [933, 124] width 12 height 12
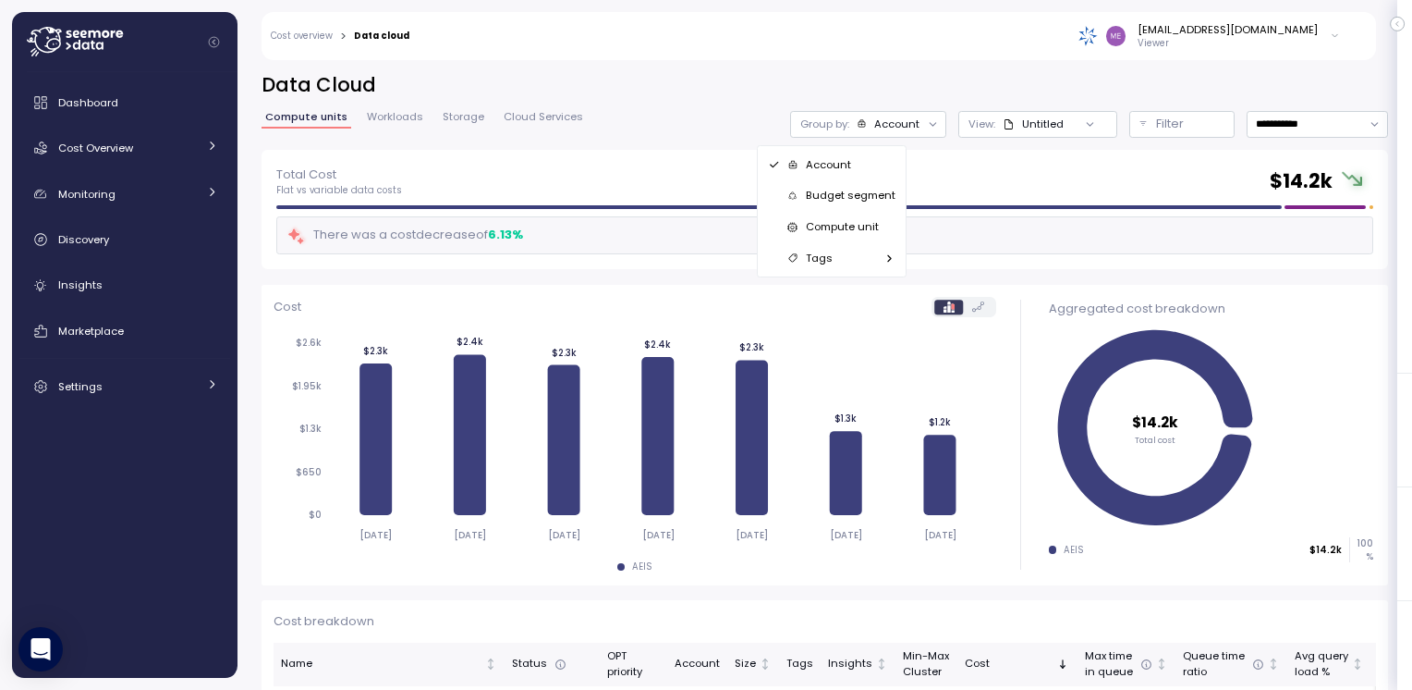
click at [836, 224] on p "Compute unit" at bounding box center [842, 226] width 73 height 15
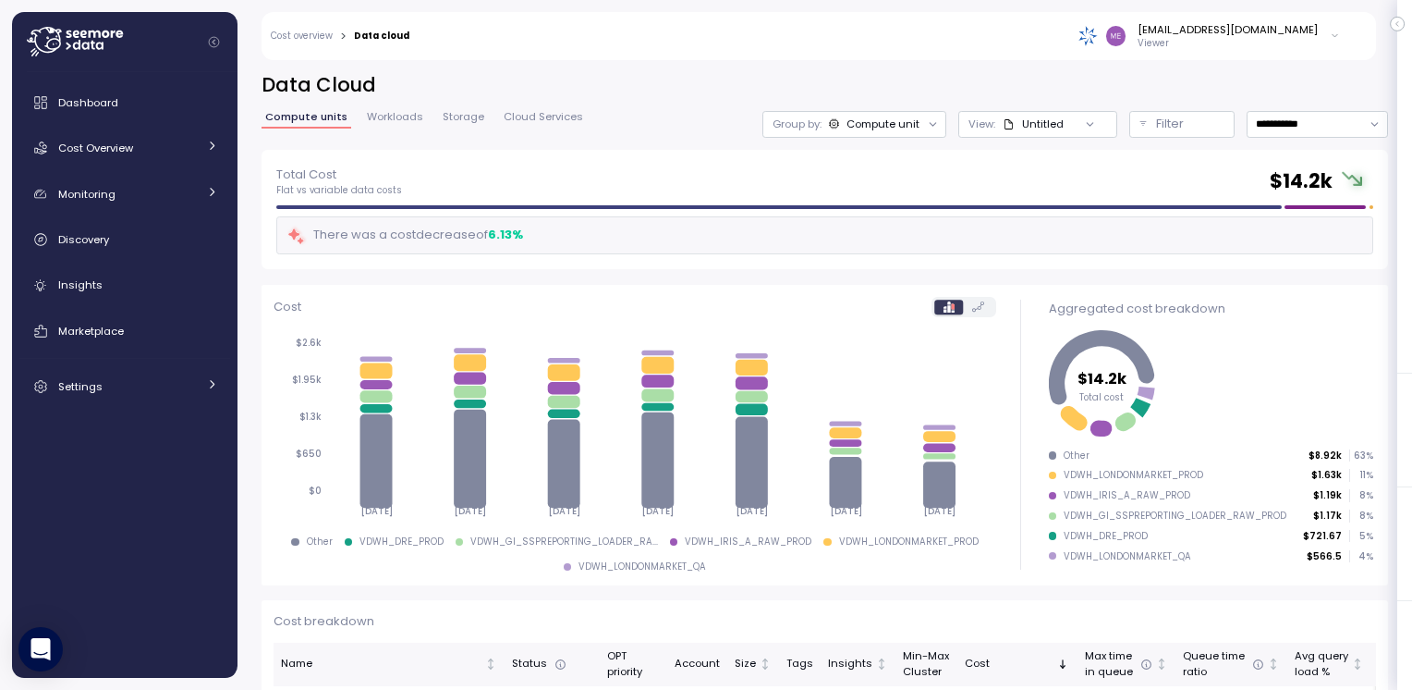
click at [927, 127] on icon at bounding box center [933, 124] width 12 height 12
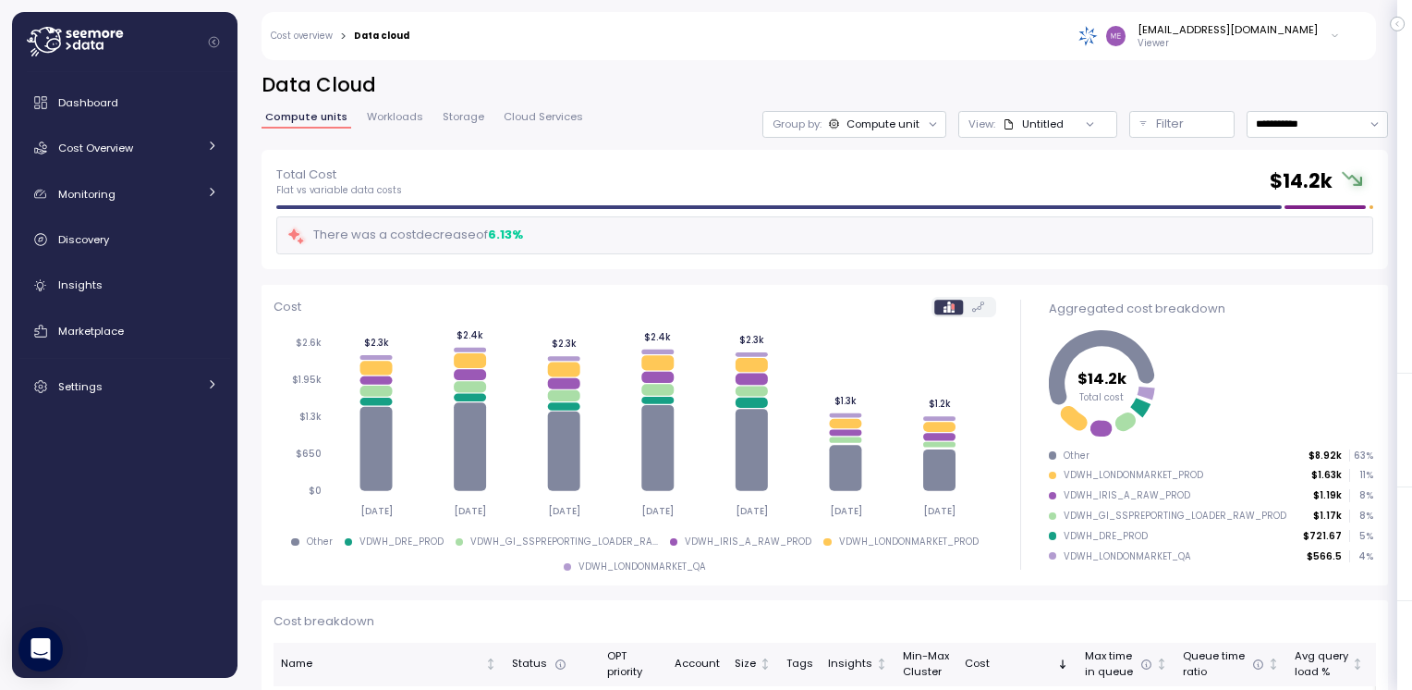
click at [1084, 128] on icon at bounding box center [1090, 124] width 12 height 12
type input "*"
click at [927, 122] on icon at bounding box center [933, 124] width 12 height 12
click at [837, 161] on div "Account" at bounding box center [818, 164] width 128 height 22
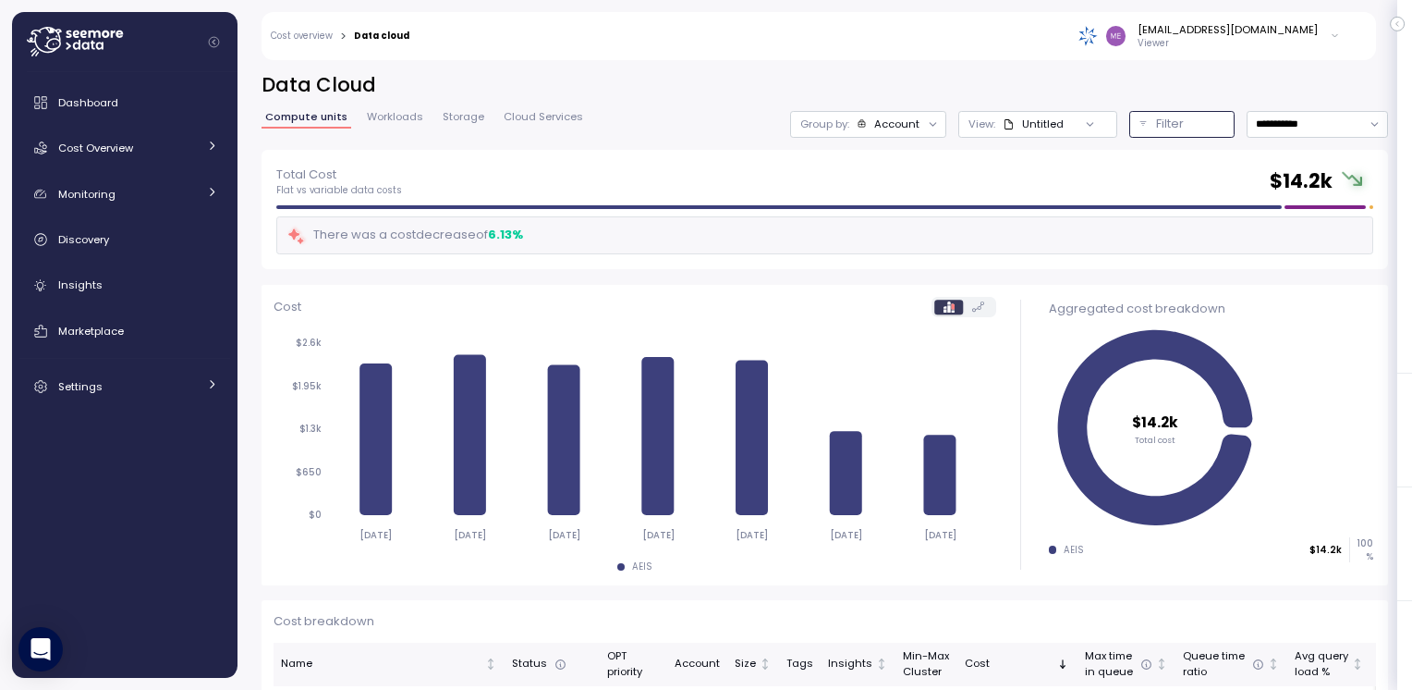
click at [1130, 125] on button "Filter" at bounding box center [1182, 124] width 105 height 27
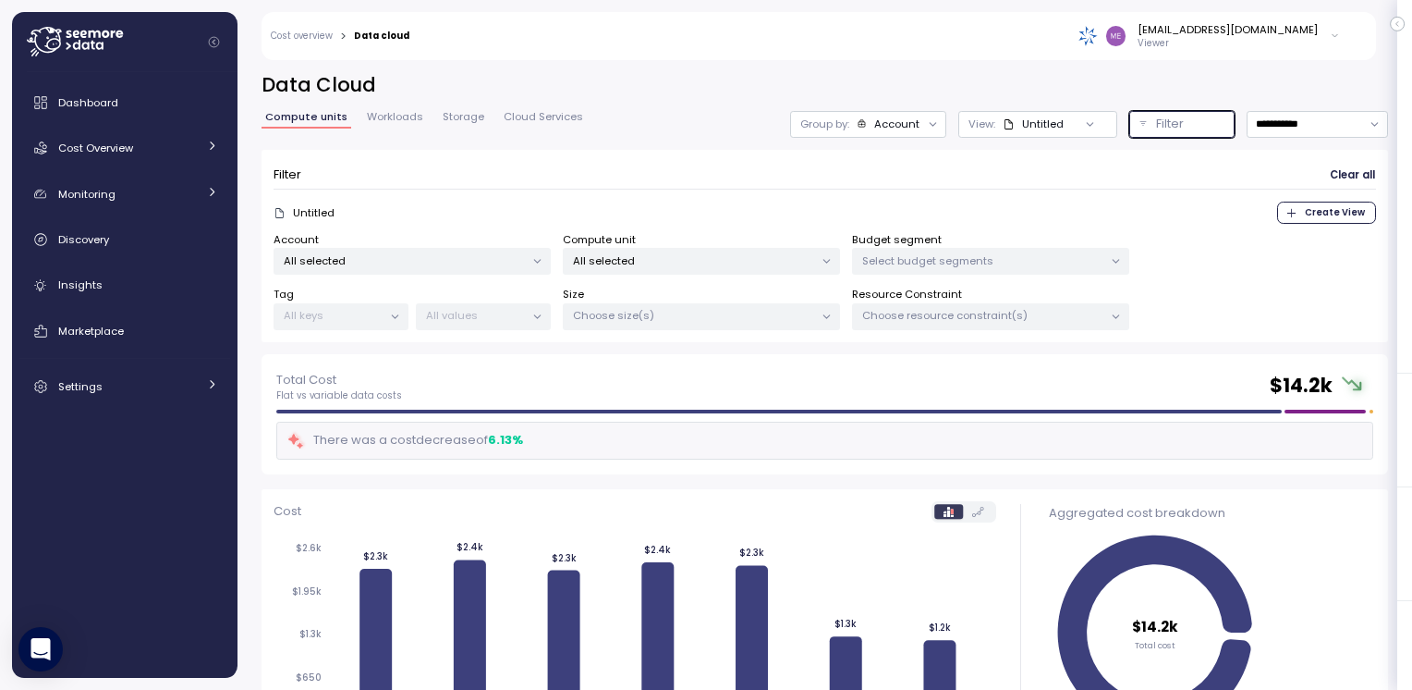
click at [643, 261] on p "All selected" at bounding box center [693, 260] width 241 height 15
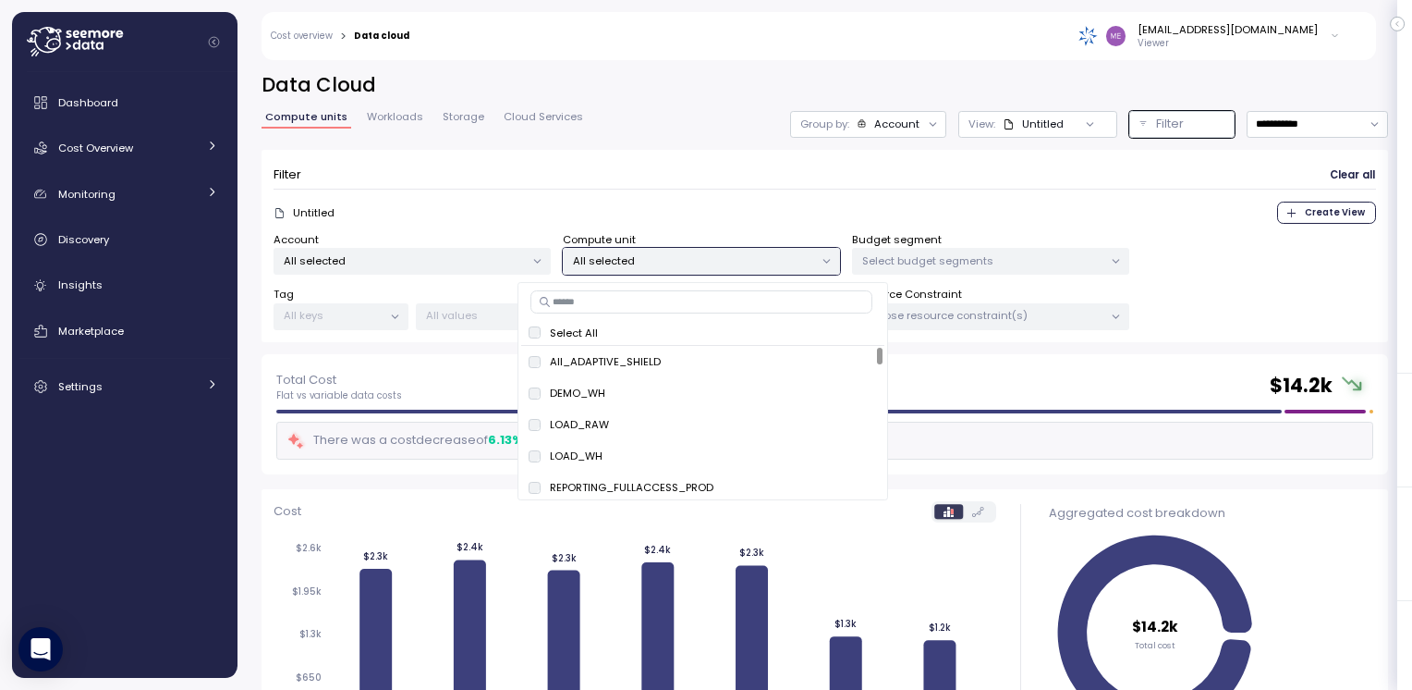
click at [611, 303] on input at bounding box center [702, 301] width 342 height 22
click at [555, 305] on input "****" at bounding box center [702, 301] width 342 height 22
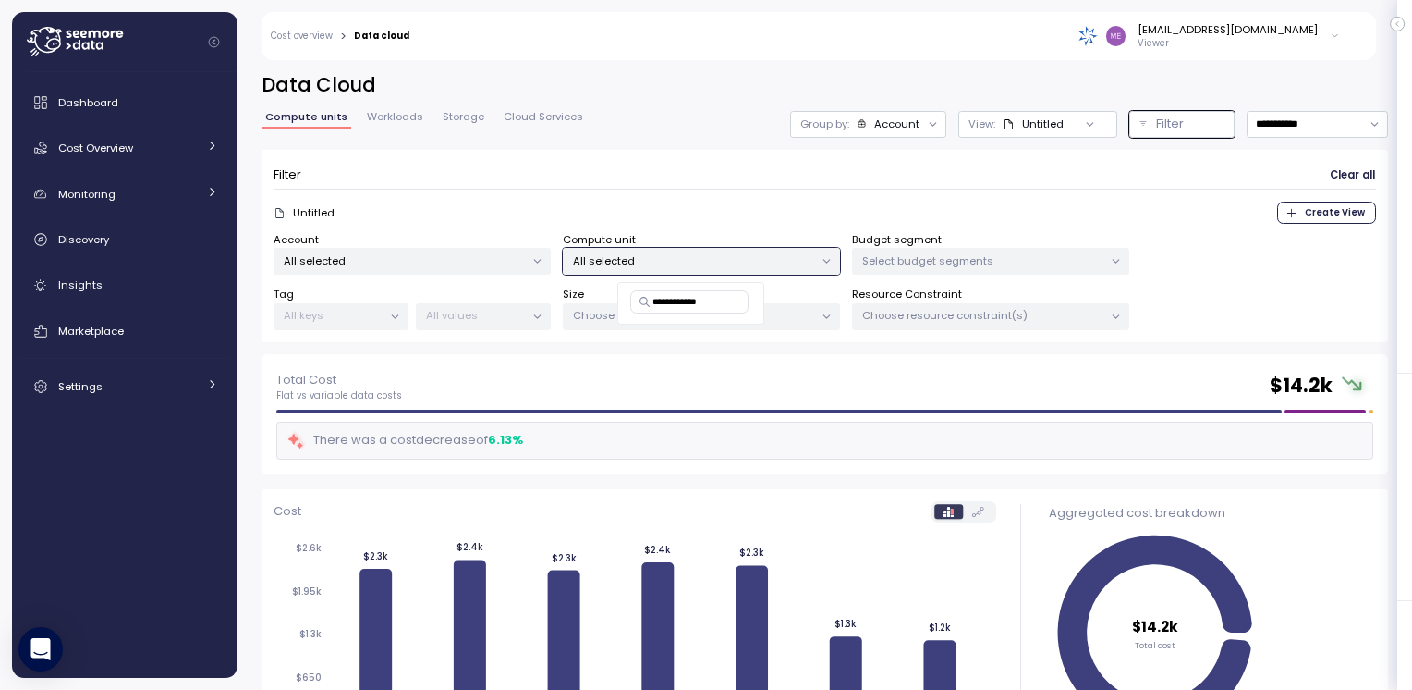
click at [728, 294] on input "**********" at bounding box center [689, 301] width 118 height 22
type input "*******"
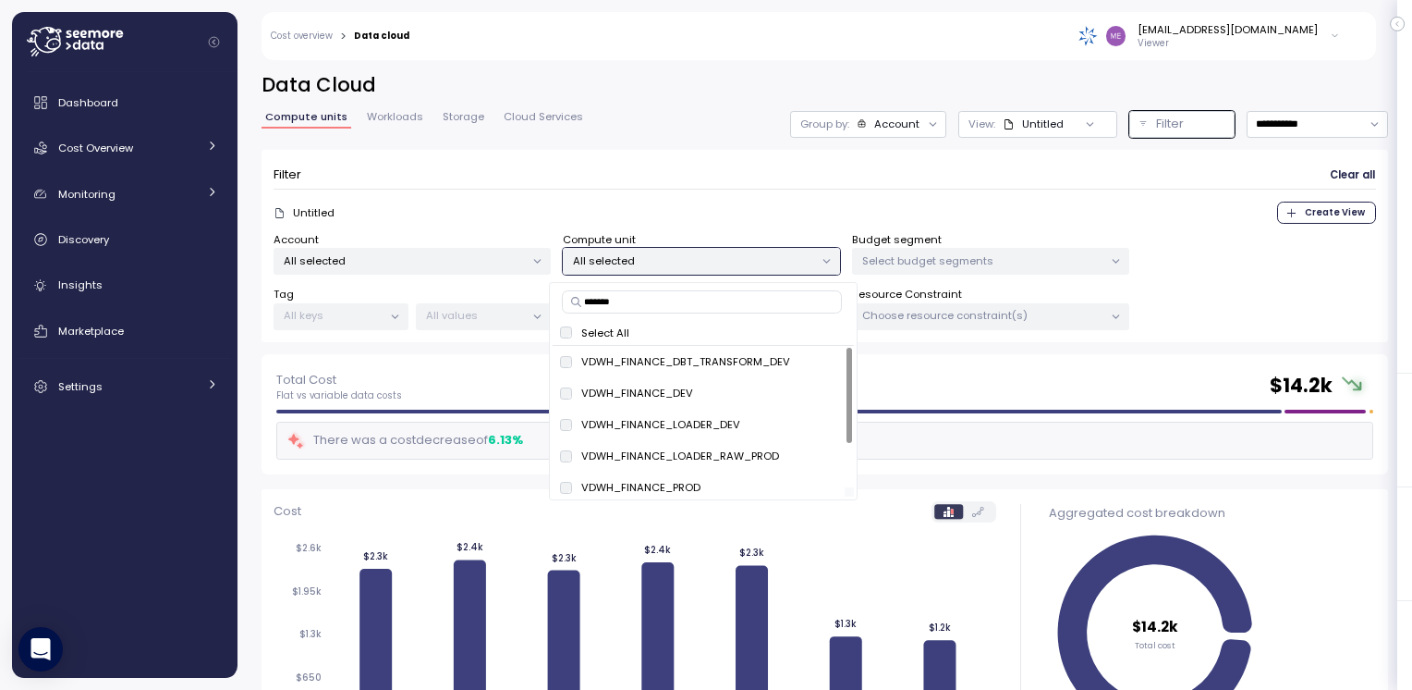
click at [655, 488] on div at bounding box center [699, 491] width 292 height 9
click at [658, 483] on p "VDWH_FINANCE_PROD" at bounding box center [640, 487] width 119 height 15
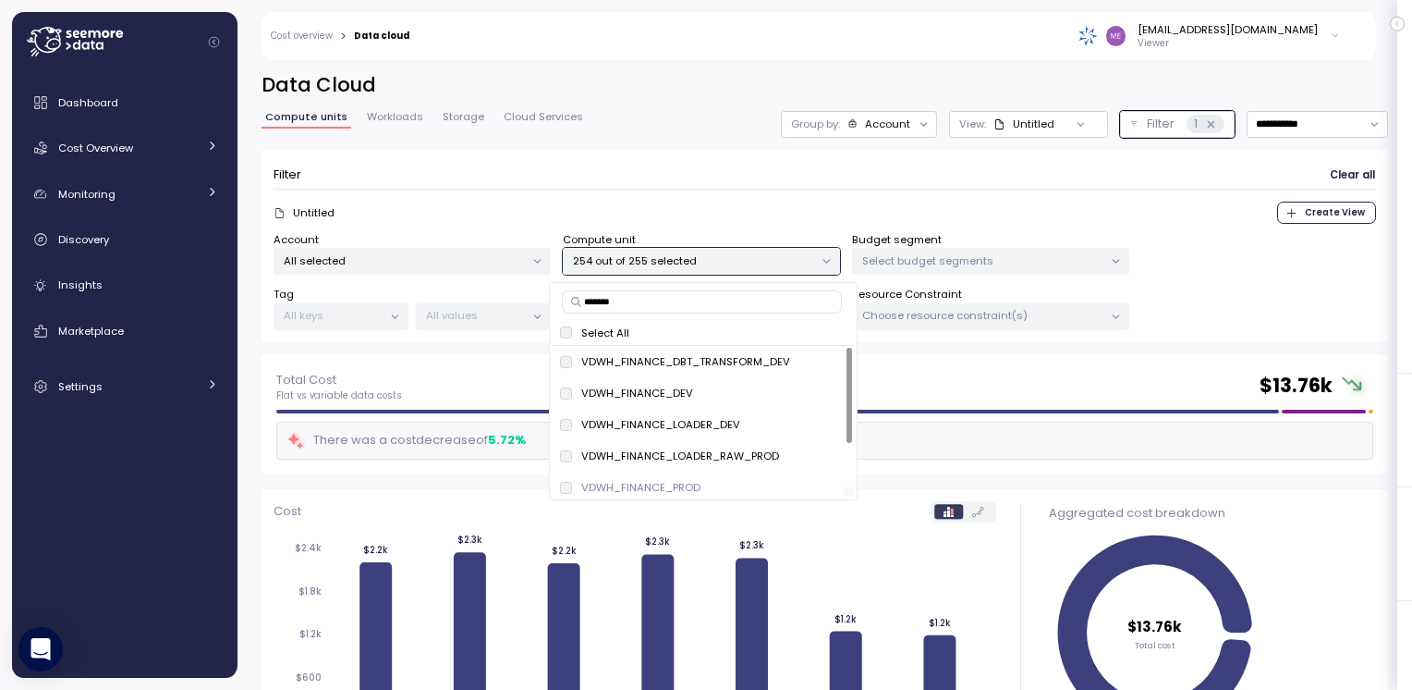
click at [818, 488] on div at bounding box center [699, 491] width 292 height 9
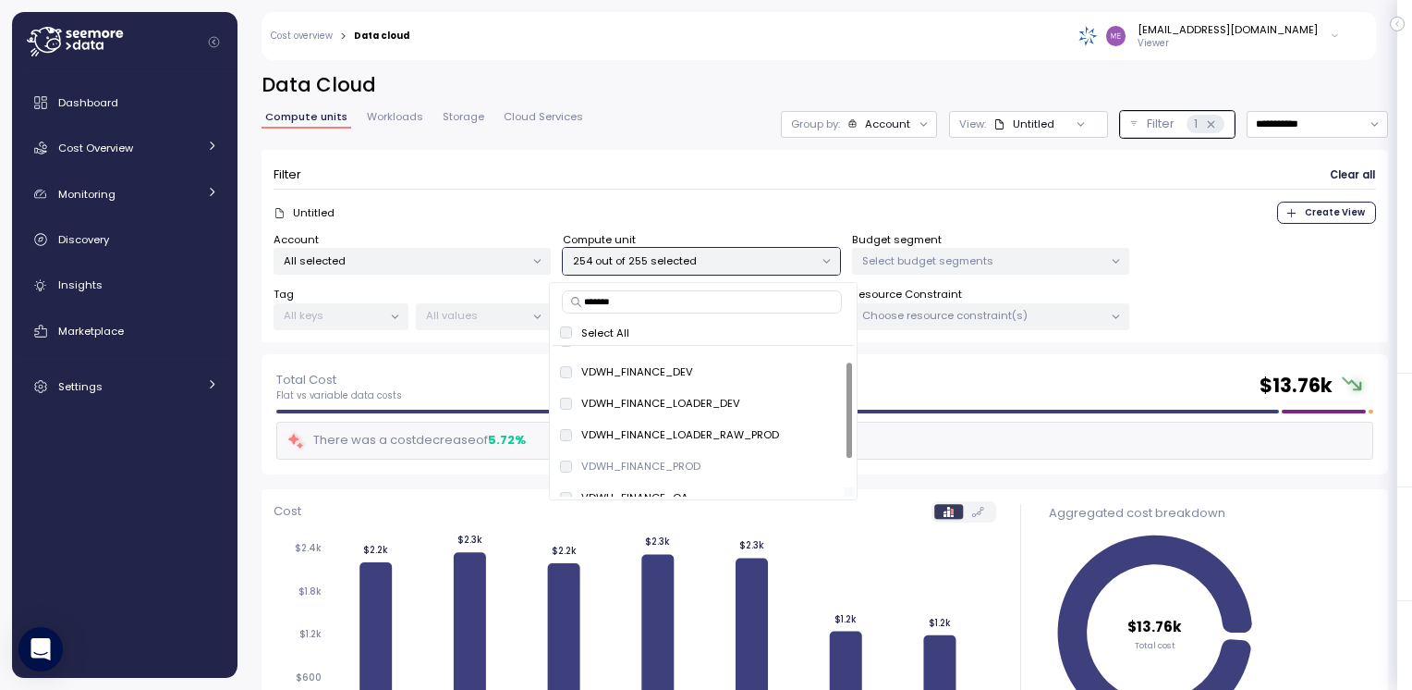
scroll to position [27, 0]
click at [847, 432] on div at bounding box center [850, 412] width 6 height 95
click at [814, 460] on span "only" at bounding box center [823, 460] width 21 height 20
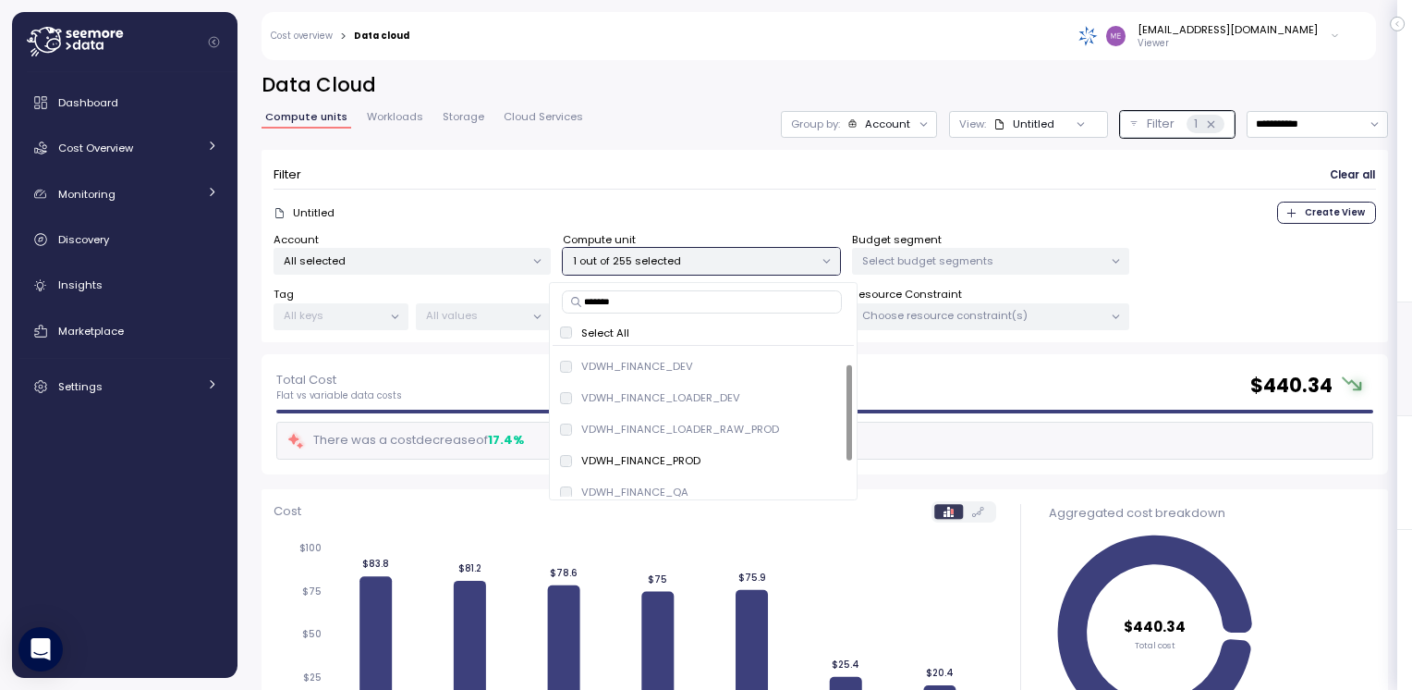
scroll to position [202, 0]
click at [1217, 290] on div "Account All selected Compute unit 1 out of 255 selected Budget segment Select b…" at bounding box center [825, 281] width 1103 height 99
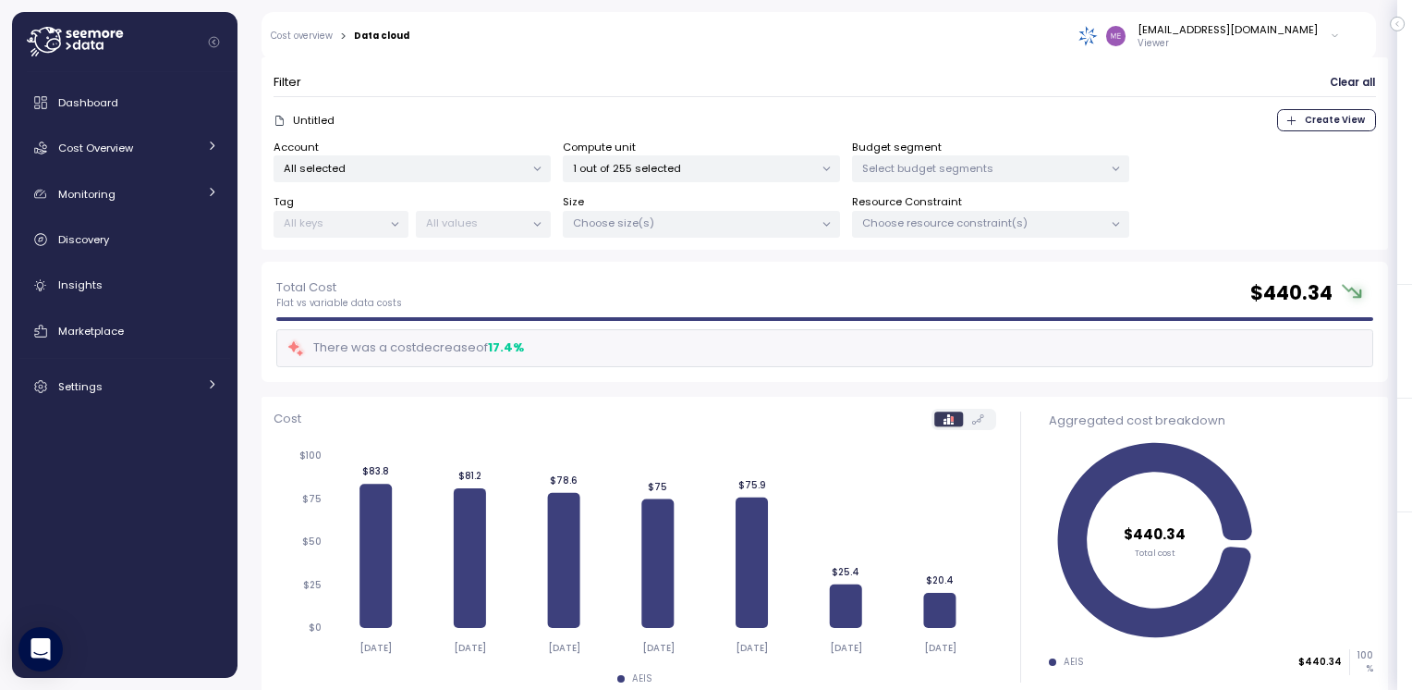
scroll to position [0, 0]
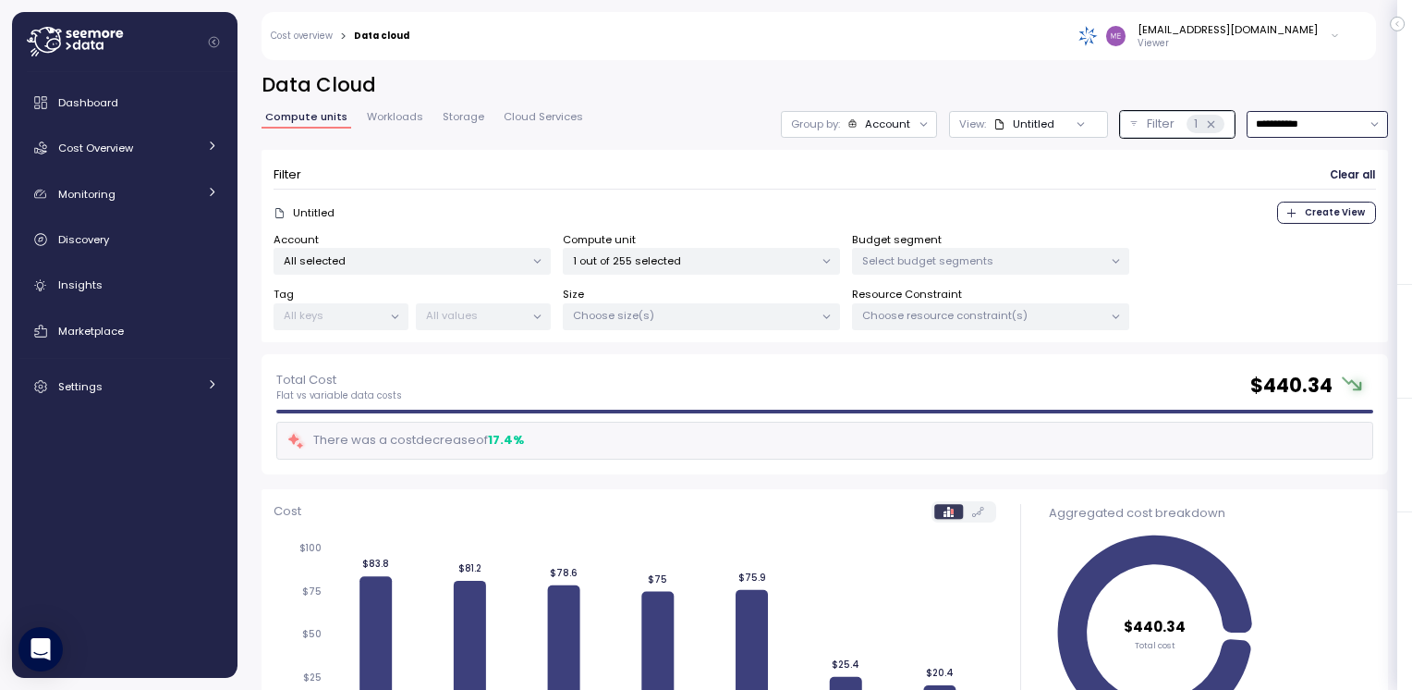
click at [1279, 128] on input "**********" at bounding box center [1317, 124] width 141 height 27
click at [1268, 234] on div "Last 14 days" at bounding box center [1272, 233] width 65 height 15
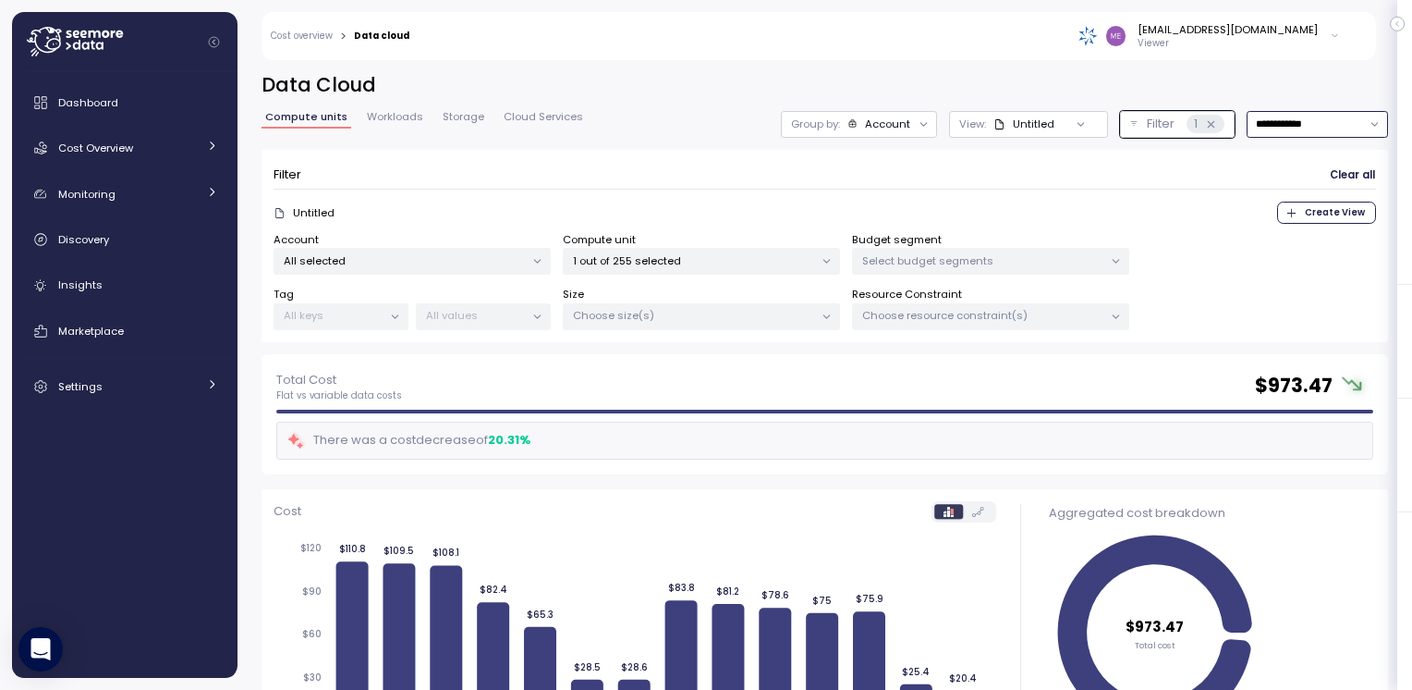
click at [1325, 119] on input "**********" at bounding box center [1317, 124] width 141 height 27
click at [1270, 255] on div "Last 30 days" at bounding box center [1274, 257] width 68 height 15
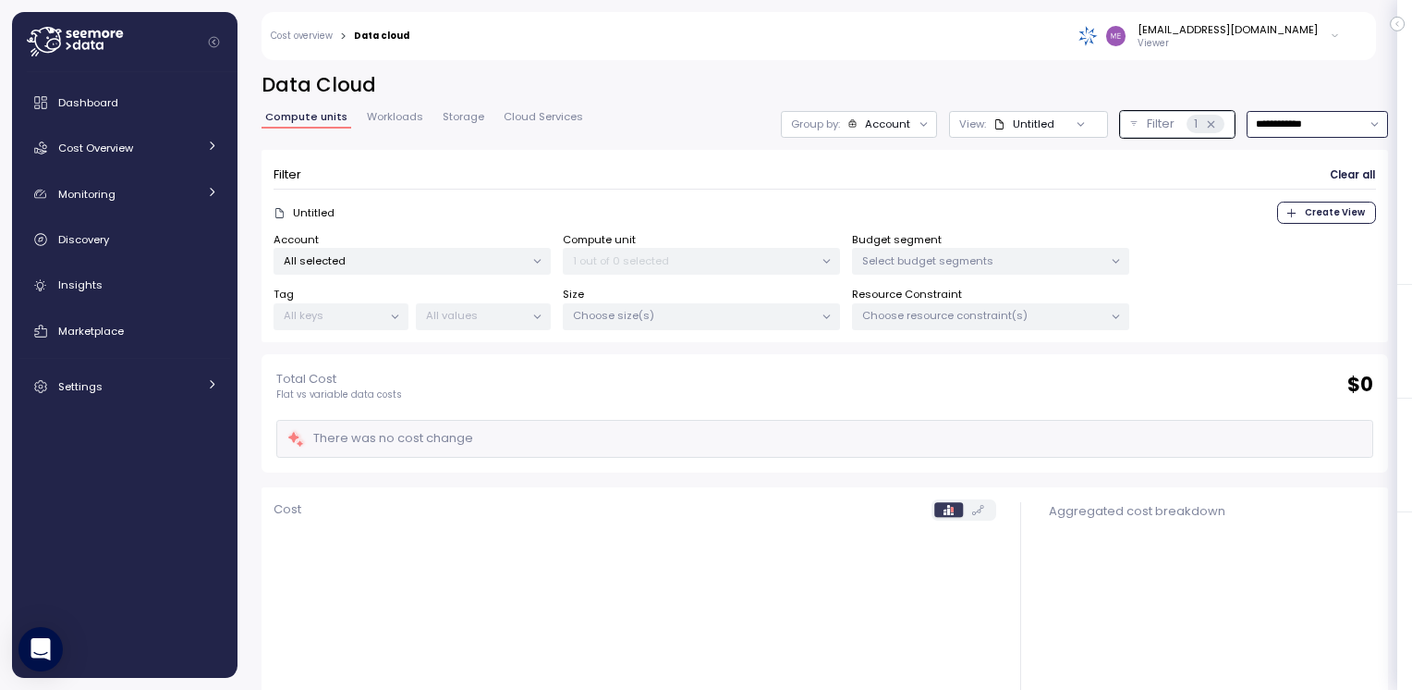
type input "**********"
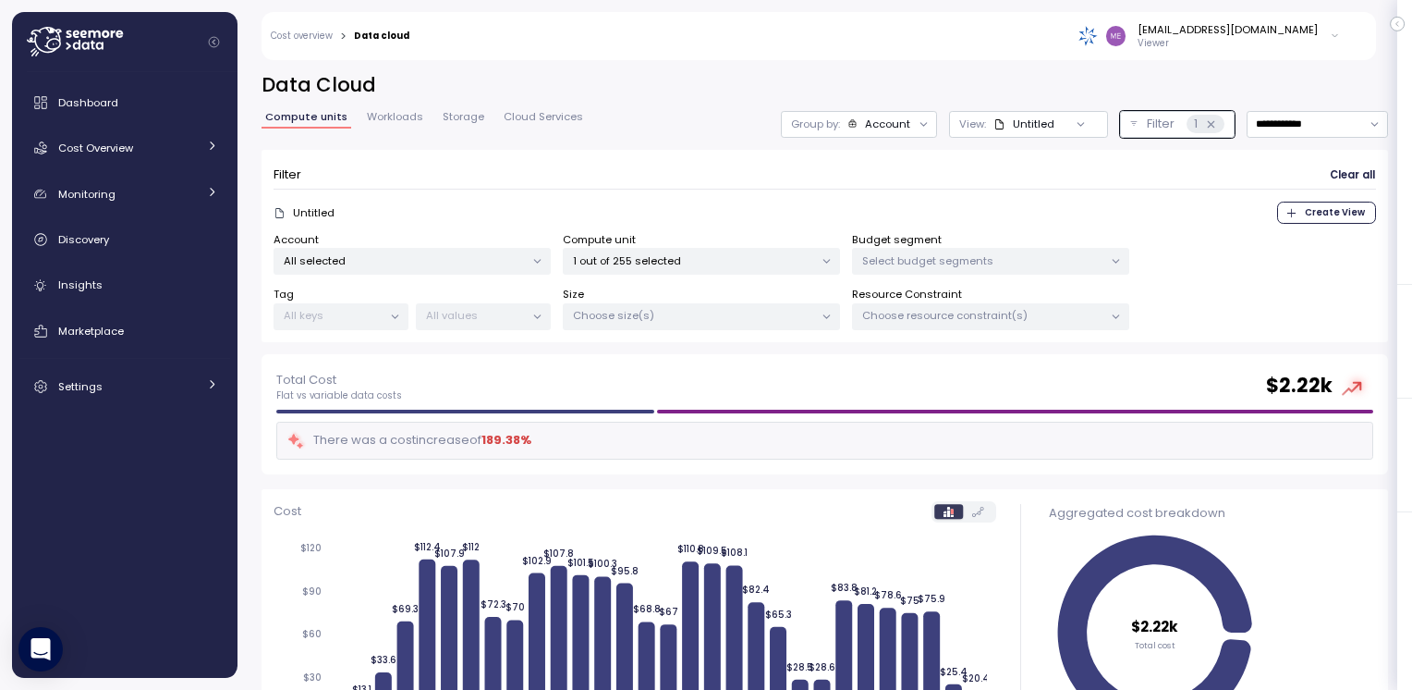
click at [397, 116] on span "Workloads" at bounding box center [395, 117] width 56 height 10
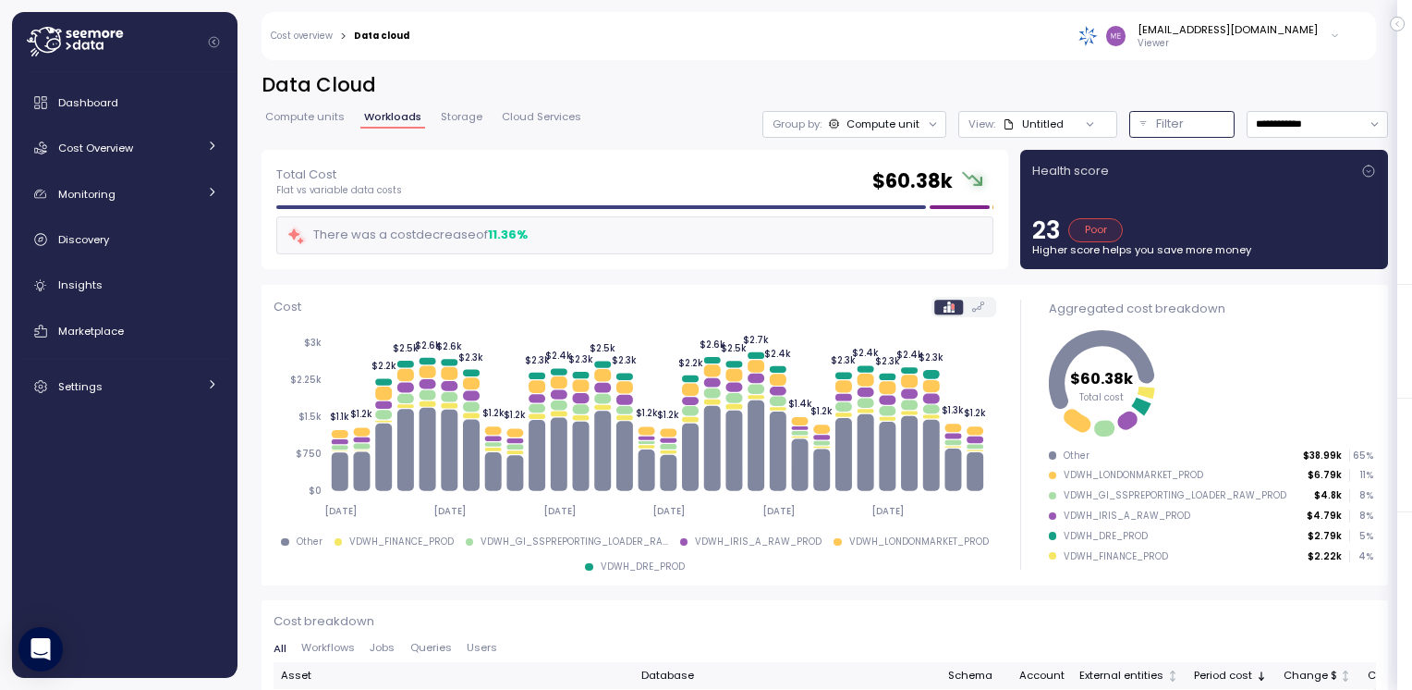
click at [1156, 121] on p "Filter" at bounding box center [1170, 124] width 28 height 18
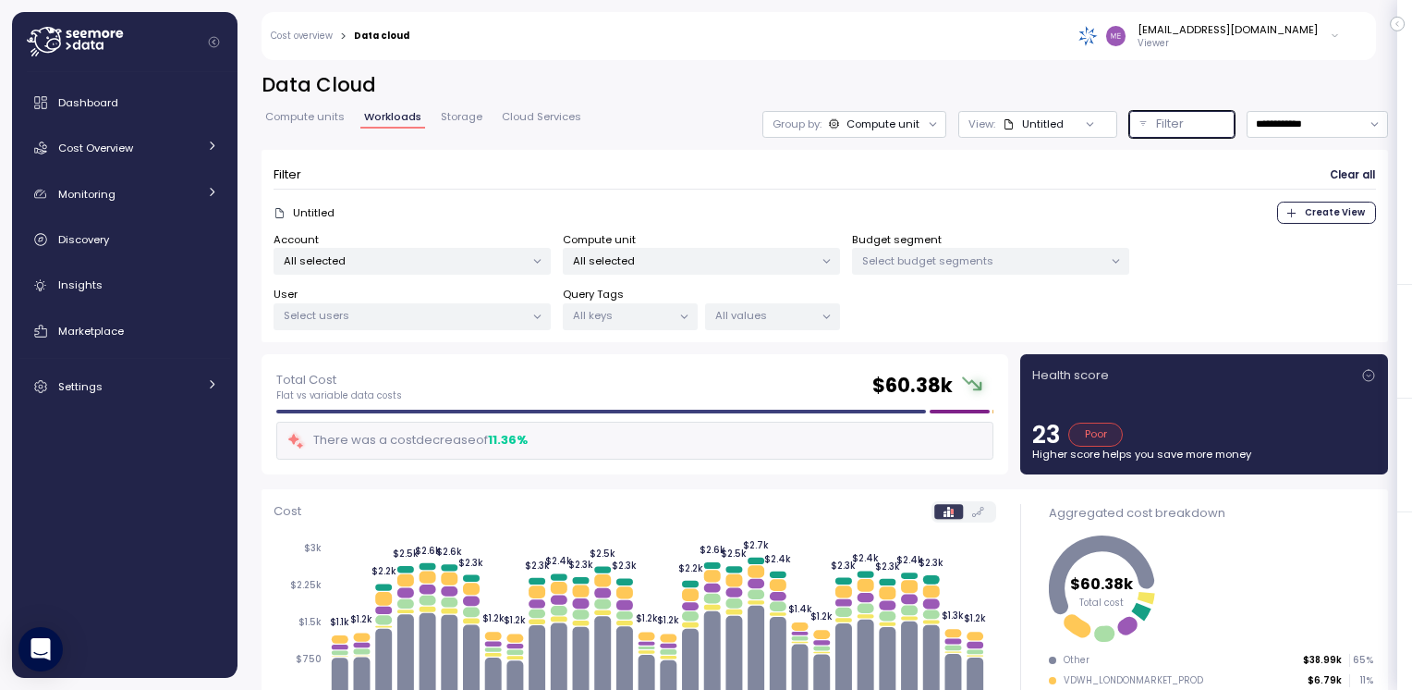
click at [728, 264] on p "All selected" at bounding box center [693, 260] width 241 height 15
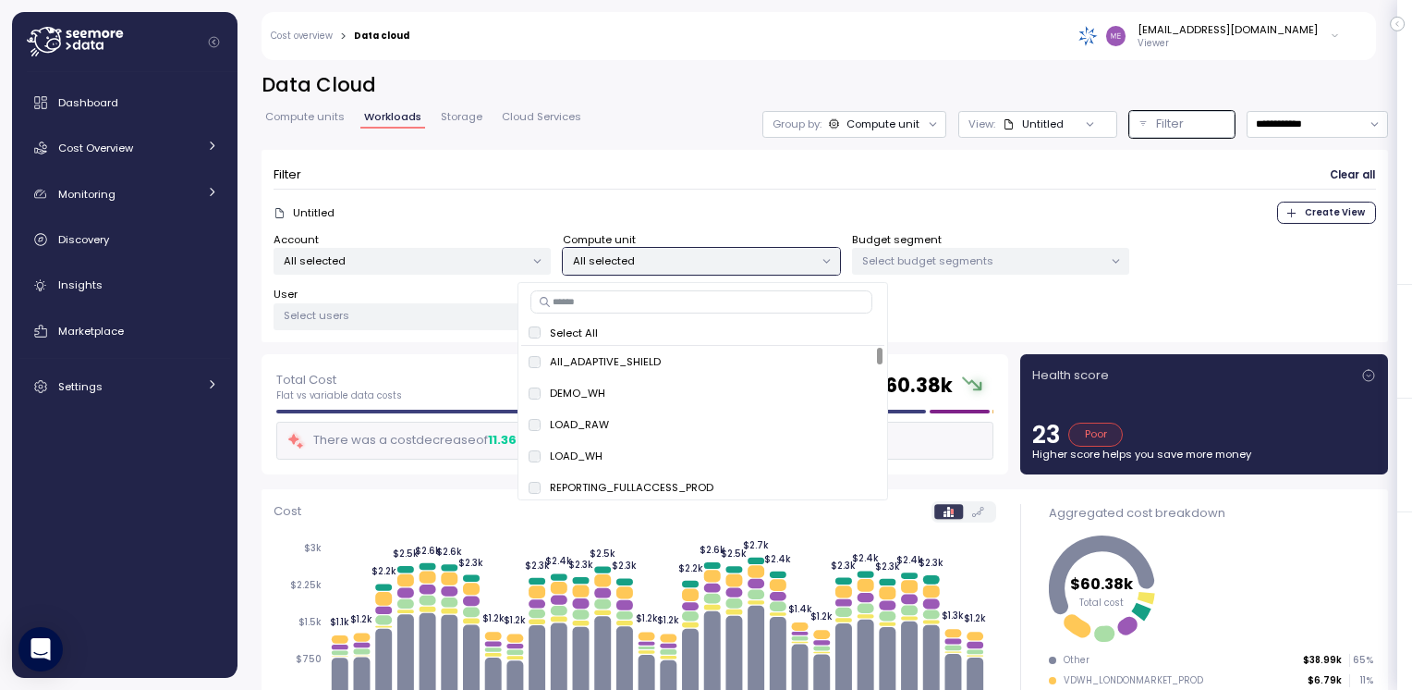
click at [643, 304] on input at bounding box center [702, 301] width 342 height 22
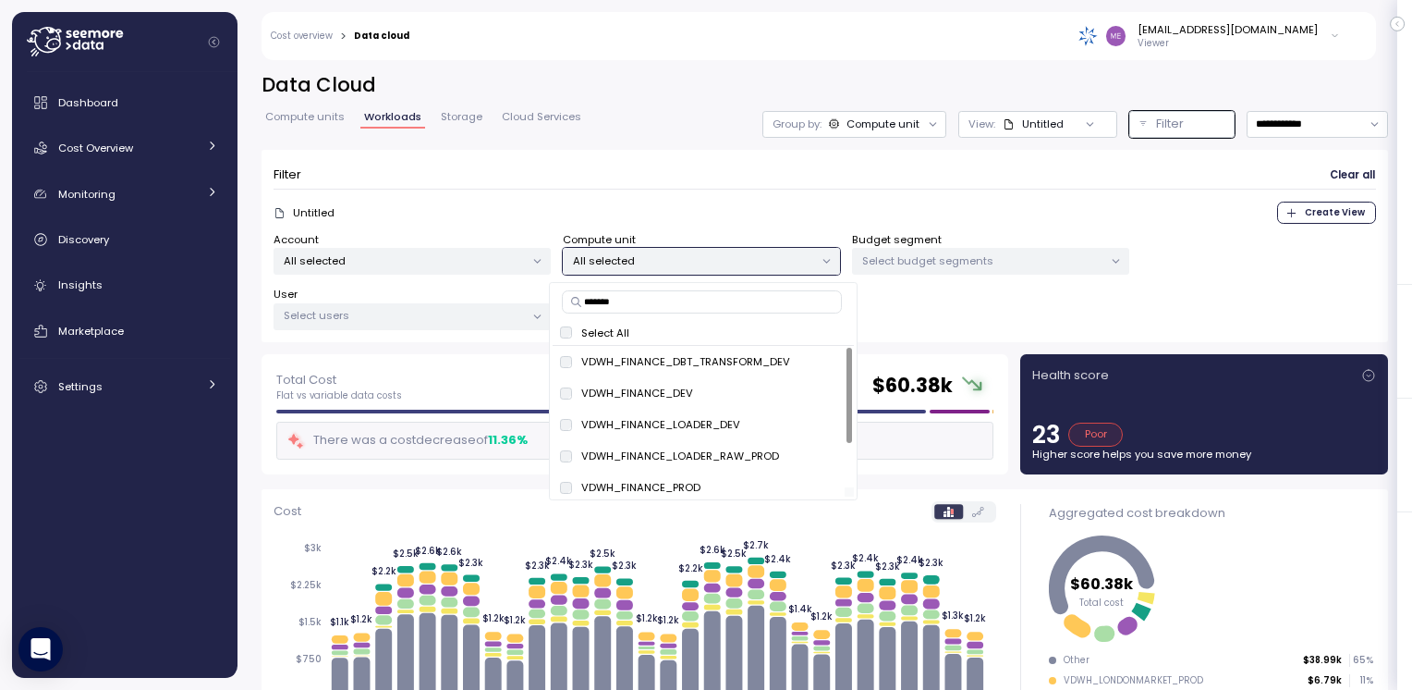
click at [825, 487] on div at bounding box center [699, 491] width 292 height 9
click at [1080, 296] on div "Account All selected Compute unit All selected Budget segment Select budget seg…" at bounding box center [825, 281] width 1103 height 99
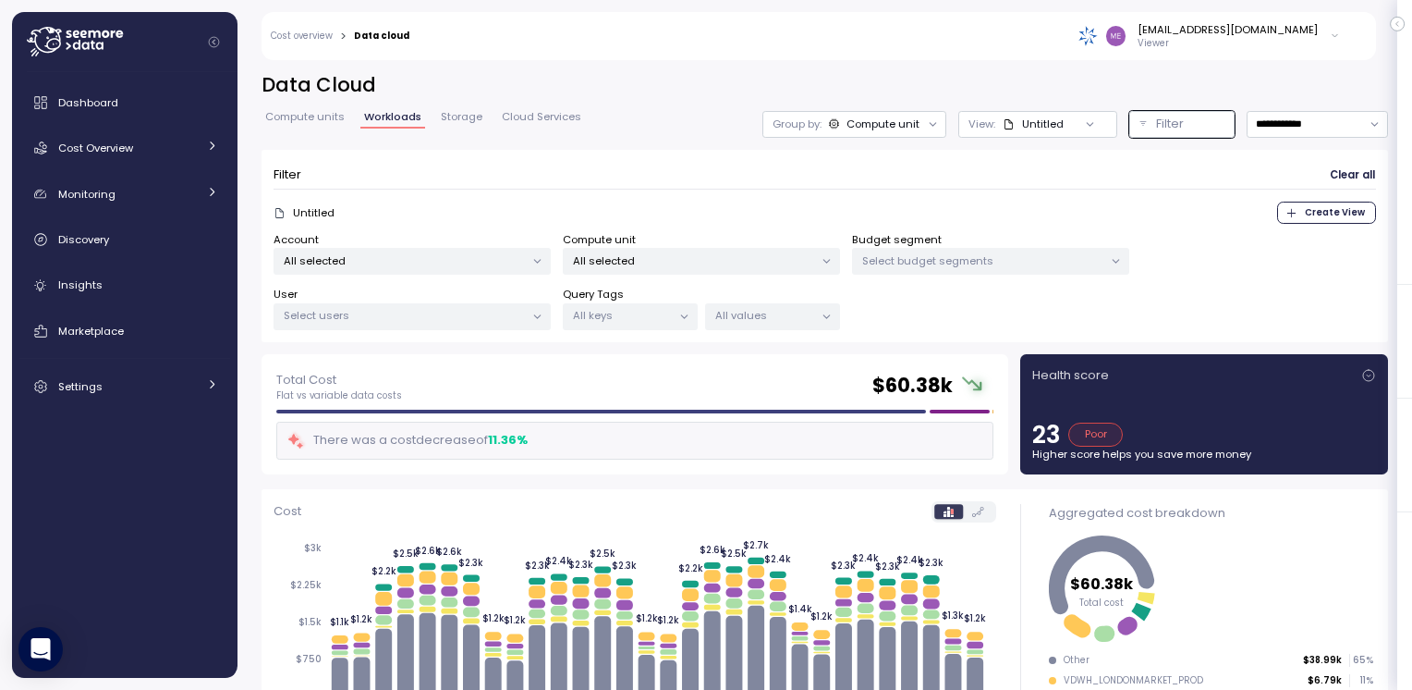
click at [825, 263] on icon at bounding box center [827, 261] width 12 height 12
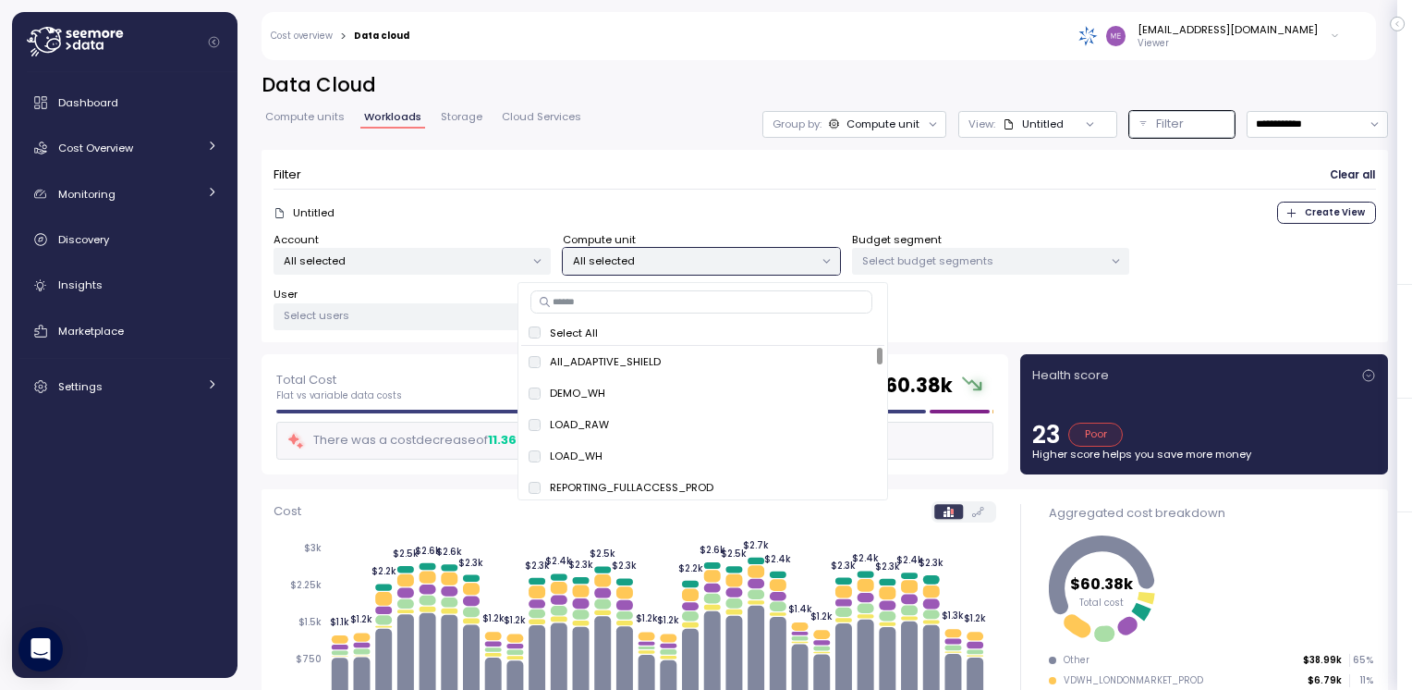
click at [668, 299] on input at bounding box center [702, 301] width 342 height 22
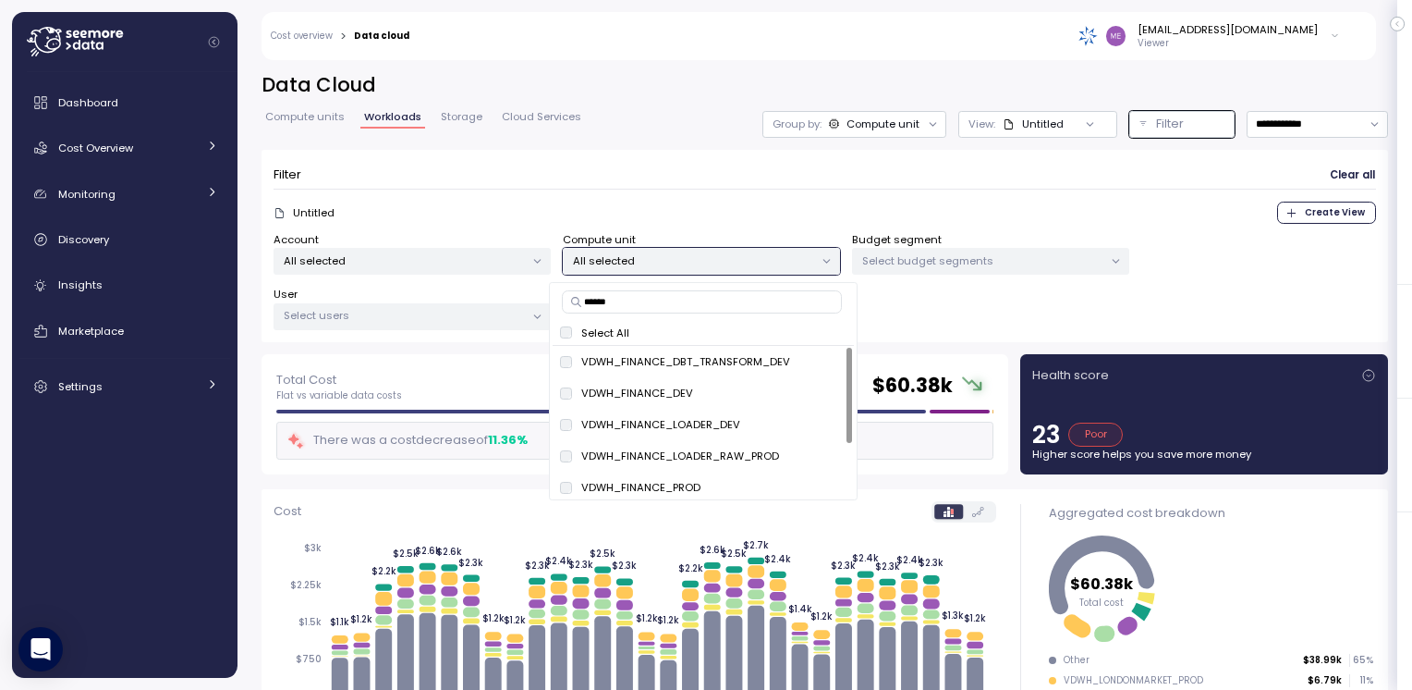
type input "*******"
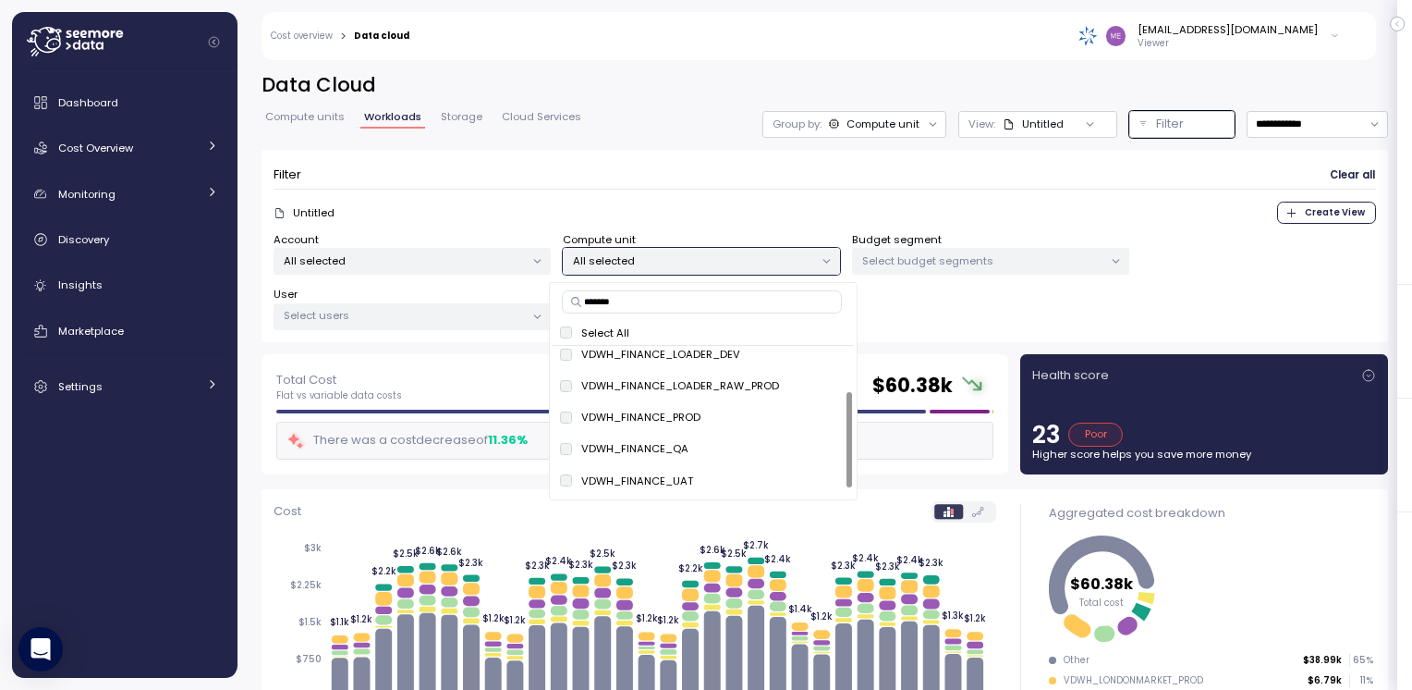
drag, startPoint x: 816, startPoint y: 416, endPoint x: 907, endPoint y: 335, distance: 121.7
click at [817, 416] on span "only" at bounding box center [823, 417] width 21 height 20
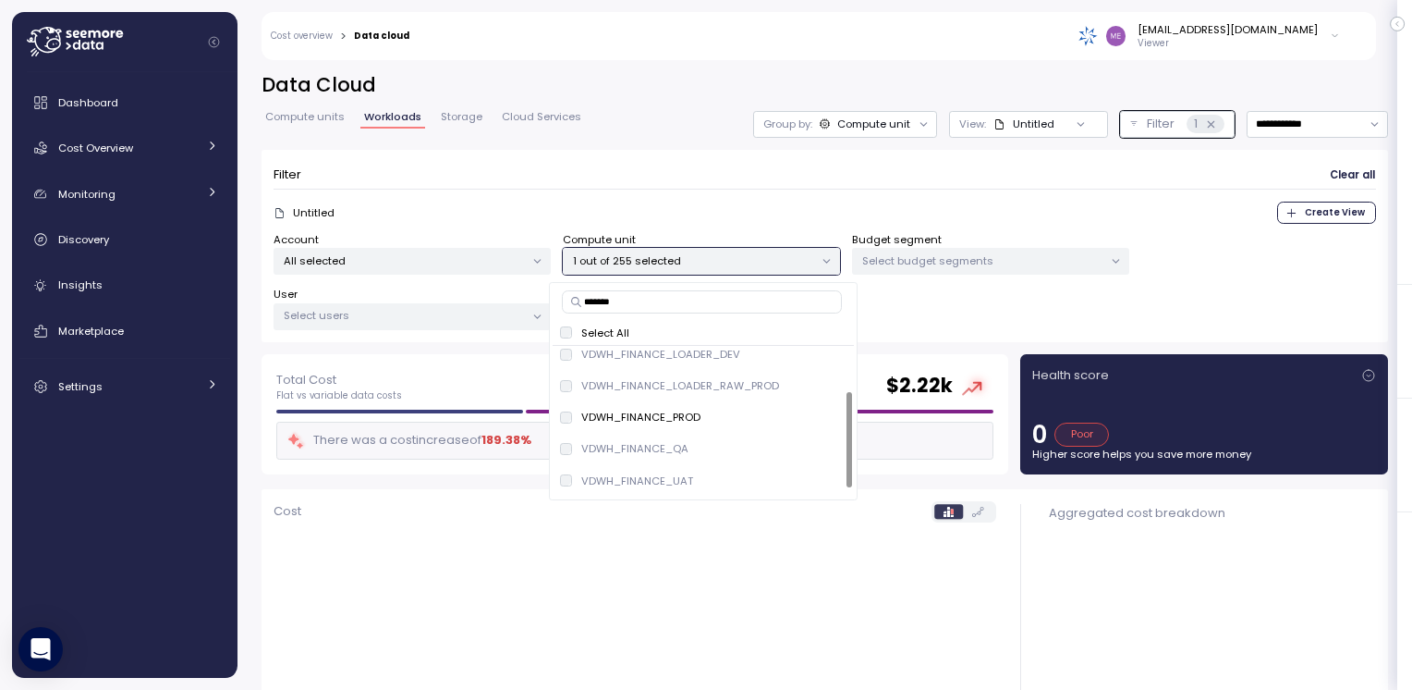
click at [939, 313] on div "Account All selected Compute unit 1 out of 255 selected Budget segment Select b…" at bounding box center [825, 281] width 1103 height 99
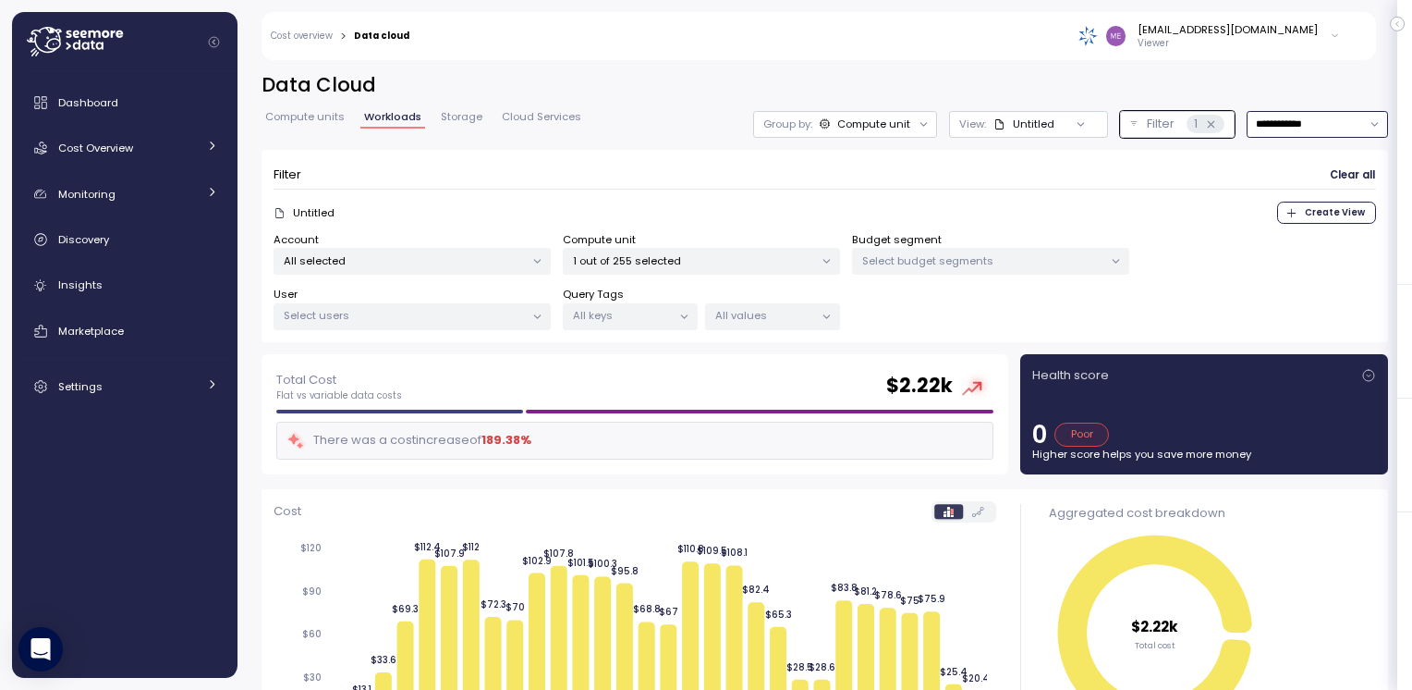
click at [1265, 126] on input "**********" at bounding box center [1317, 124] width 141 height 27
click at [1260, 230] on div "Last 14 days" at bounding box center [1272, 233] width 65 height 15
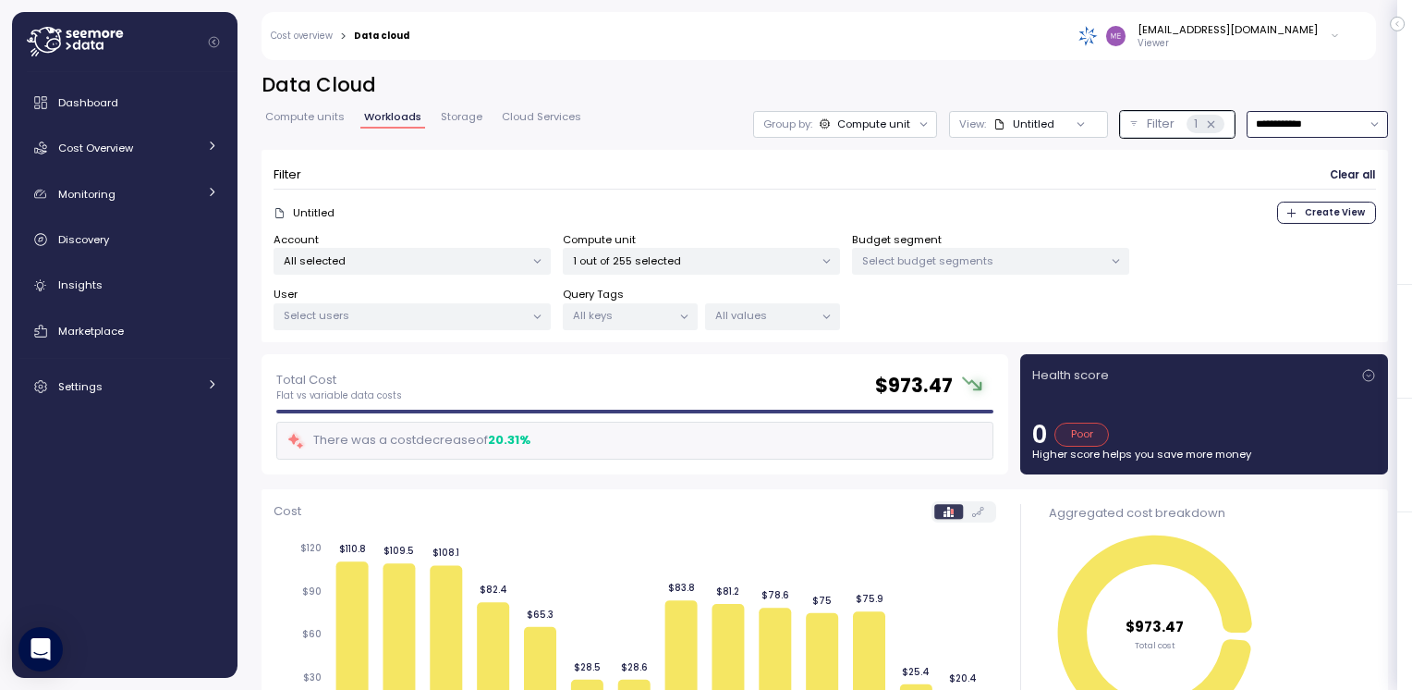
click at [1251, 120] on input "**********" at bounding box center [1317, 124] width 141 height 27
click at [1249, 208] on div "Last 7 days" at bounding box center [1270, 209] width 60 height 15
type input "**********"
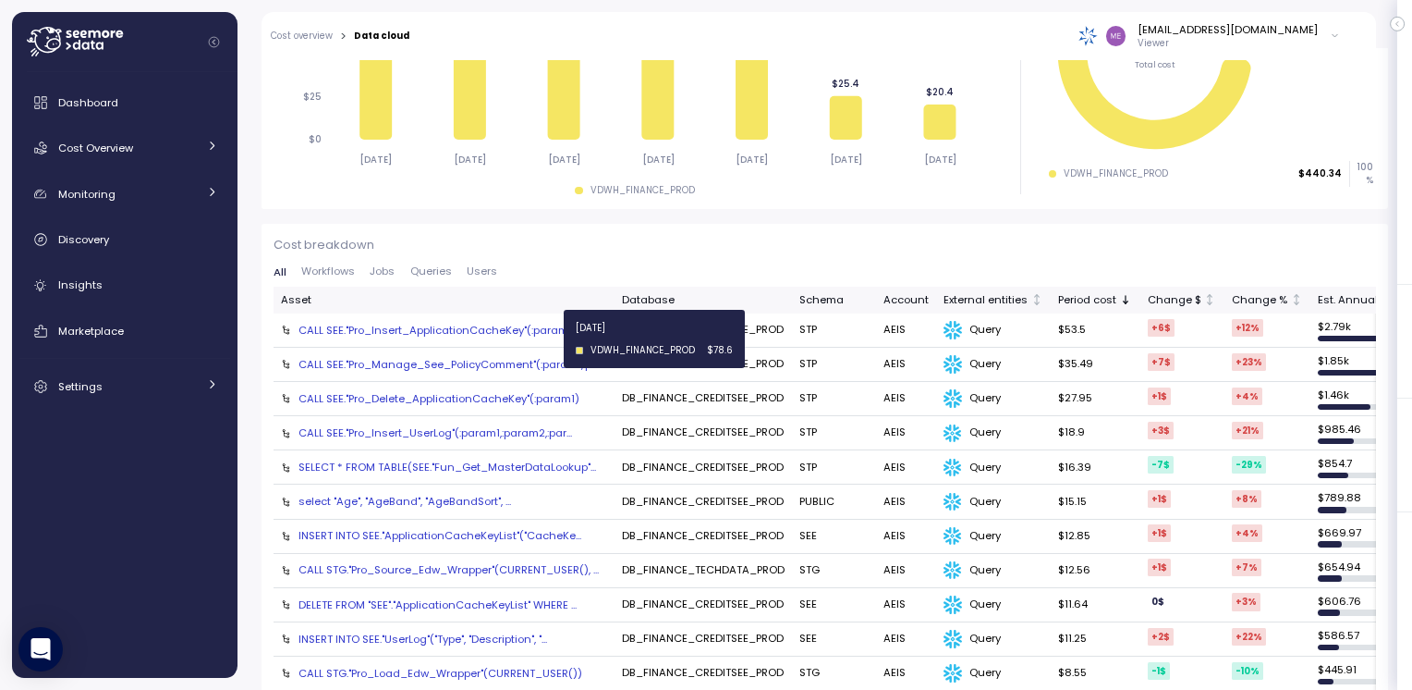
scroll to position [673, 0]
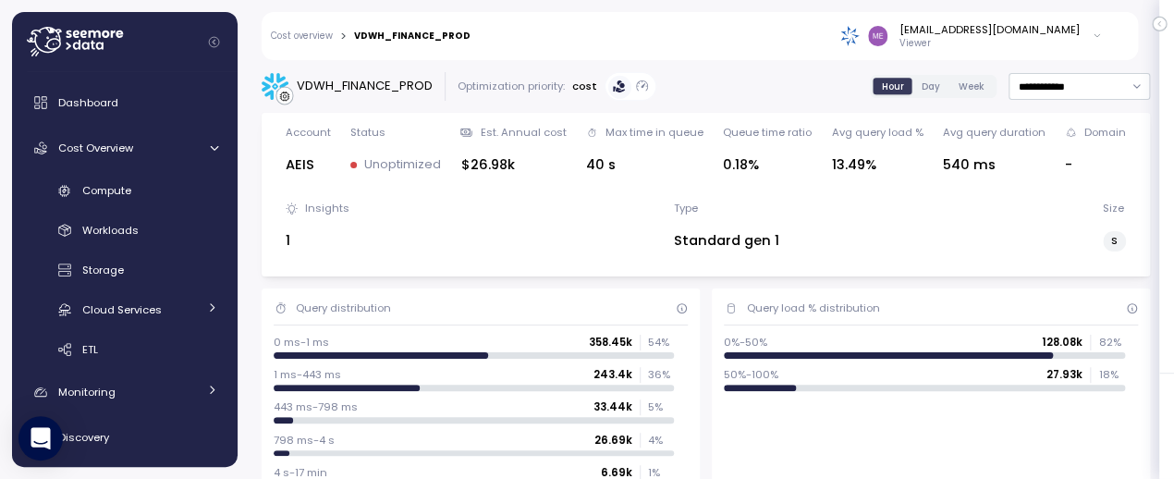
scroll to position [1606, 0]
